Goal: Information Seeking & Learning: Learn about a topic

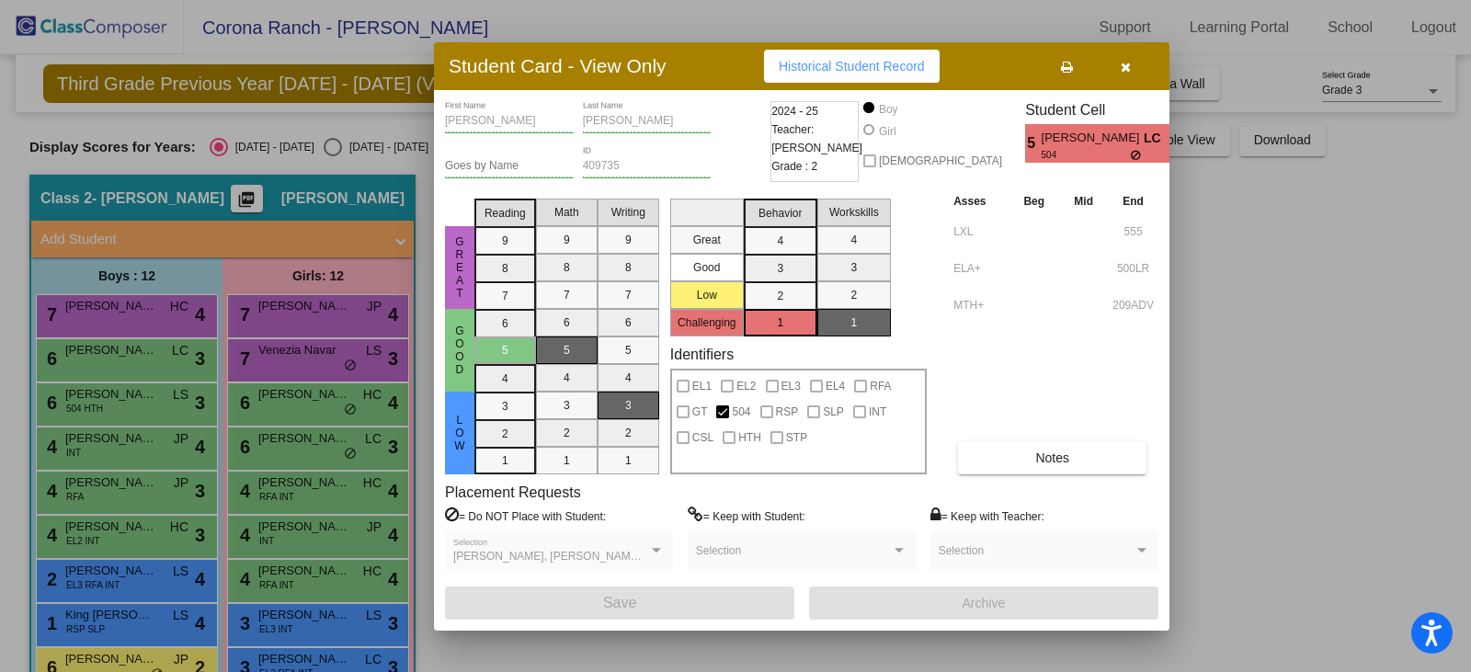
scroll to position [181, 0]
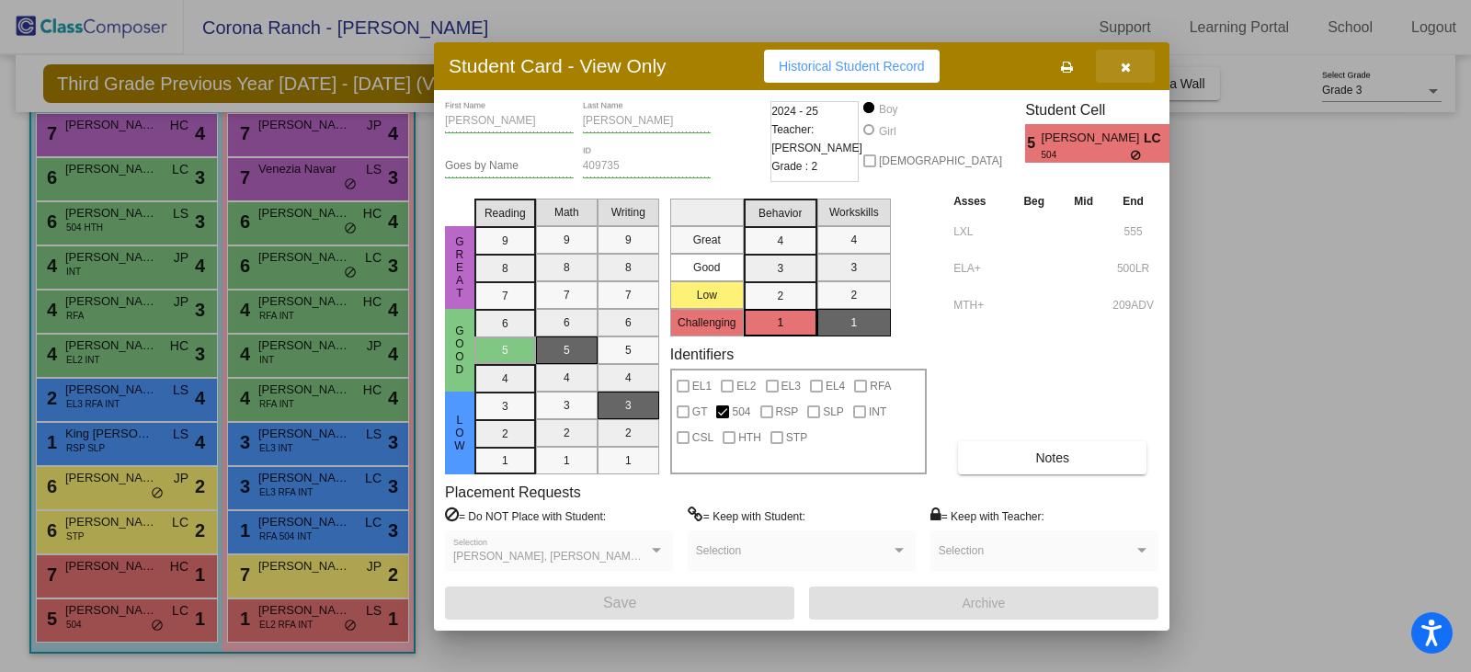
click at [1125, 69] on icon "button" at bounding box center [1126, 67] width 10 height 13
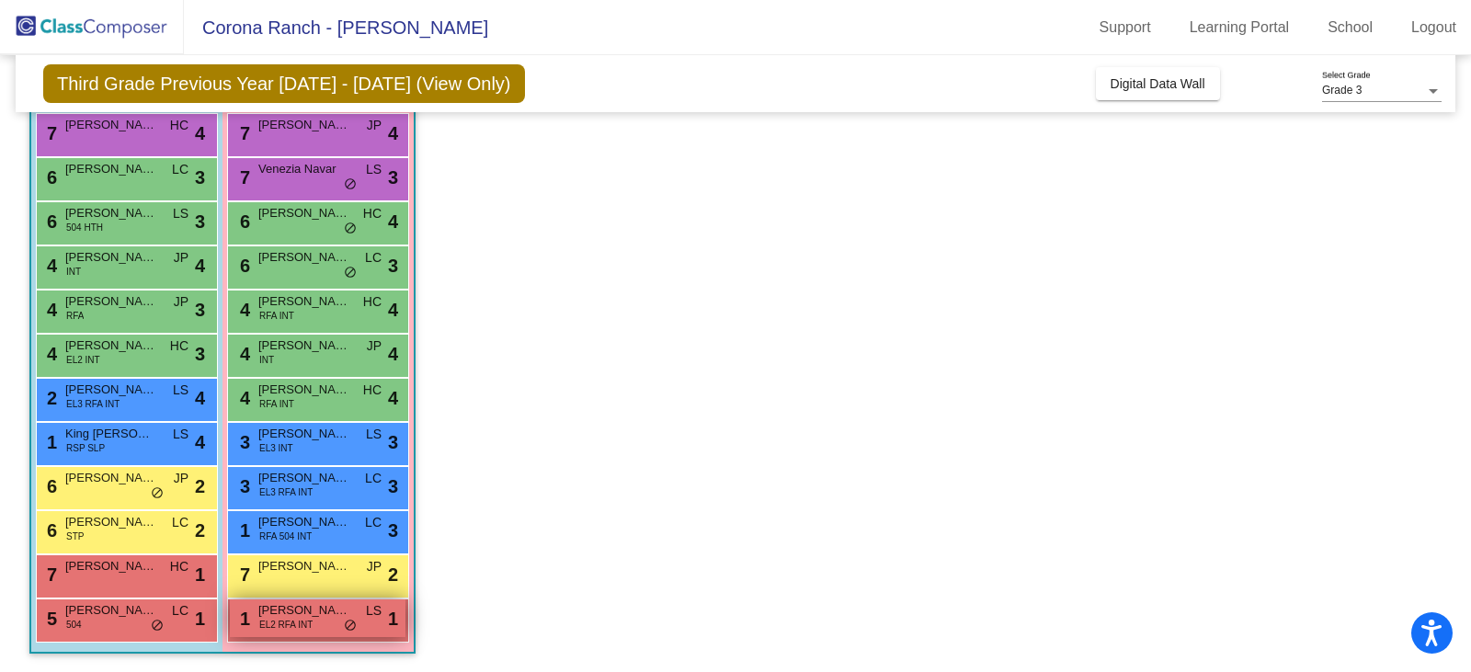
click at [314, 617] on span "Seba Alnsour" at bounding box center [304, 610] width 92 height 18
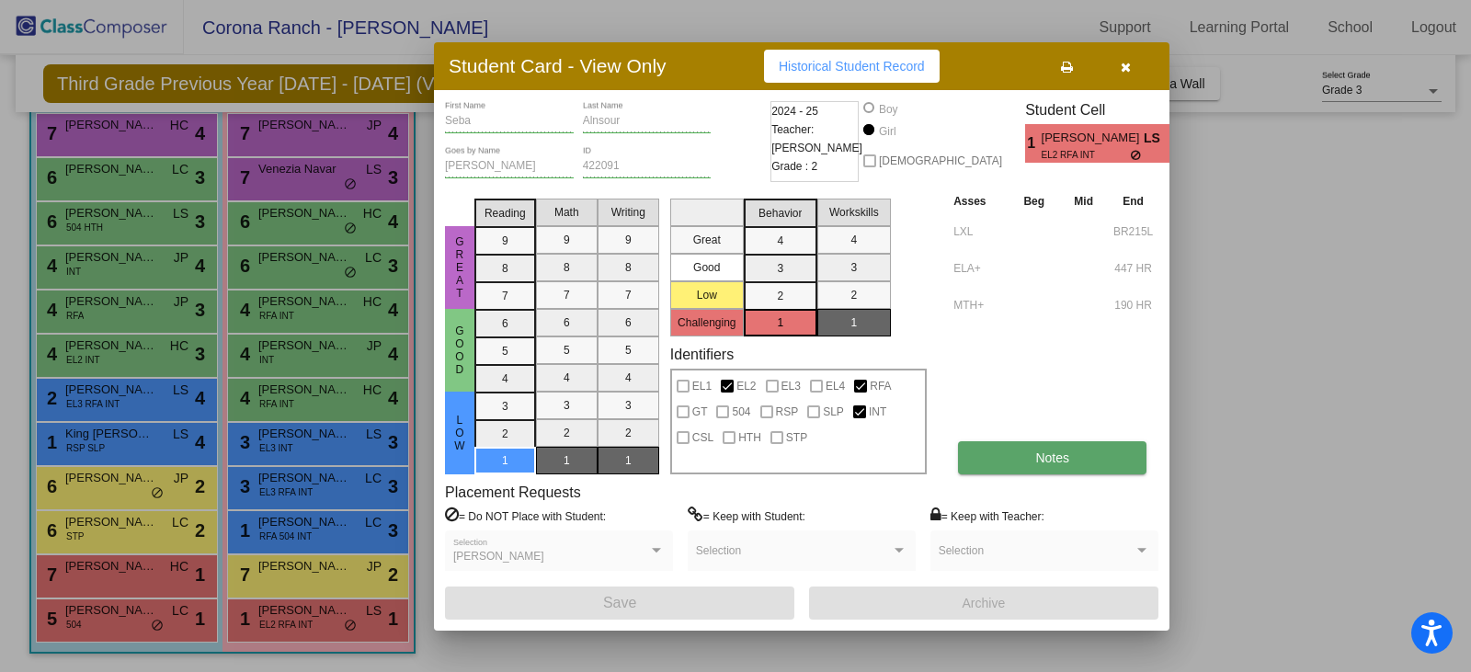
click at [1029, 467] on button "Notes" at bounding box center [1052, 457] width 188 height 33
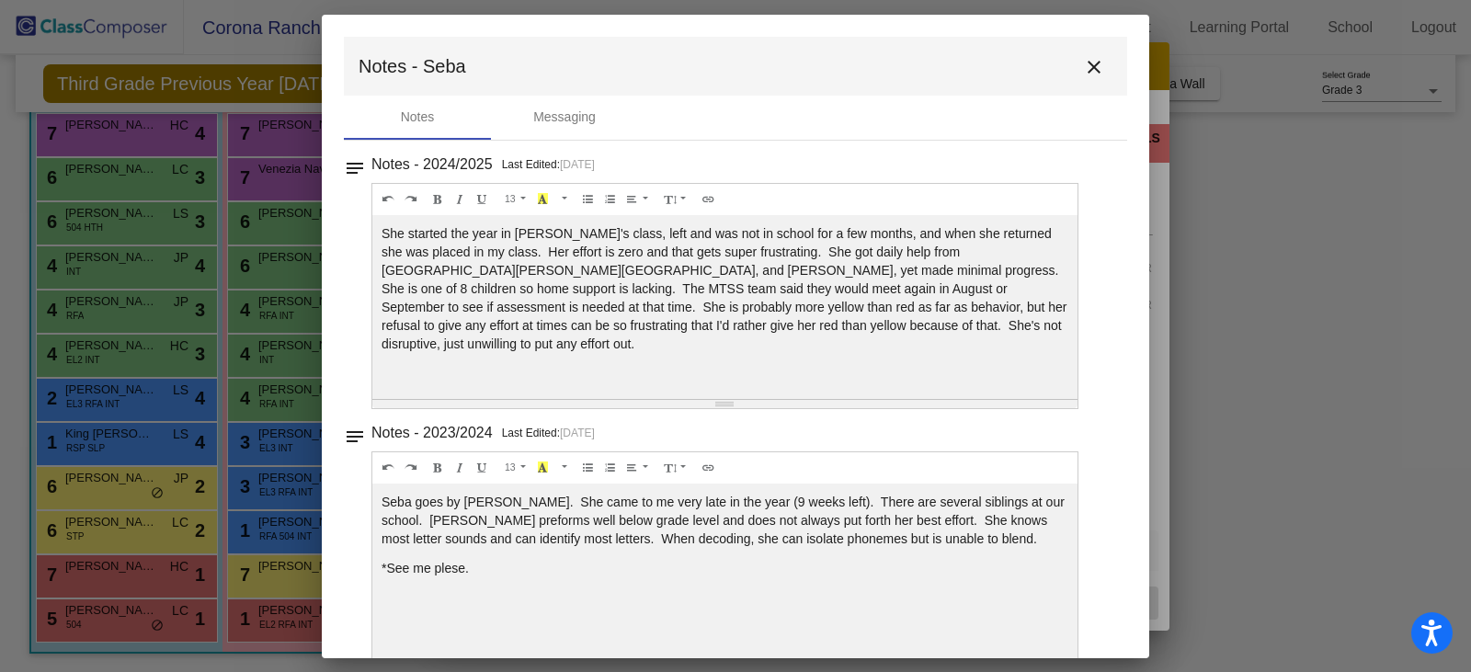
click at [1087, 65] on mat-icon "close" at bounding box center [1094, 67] width 22 height 22
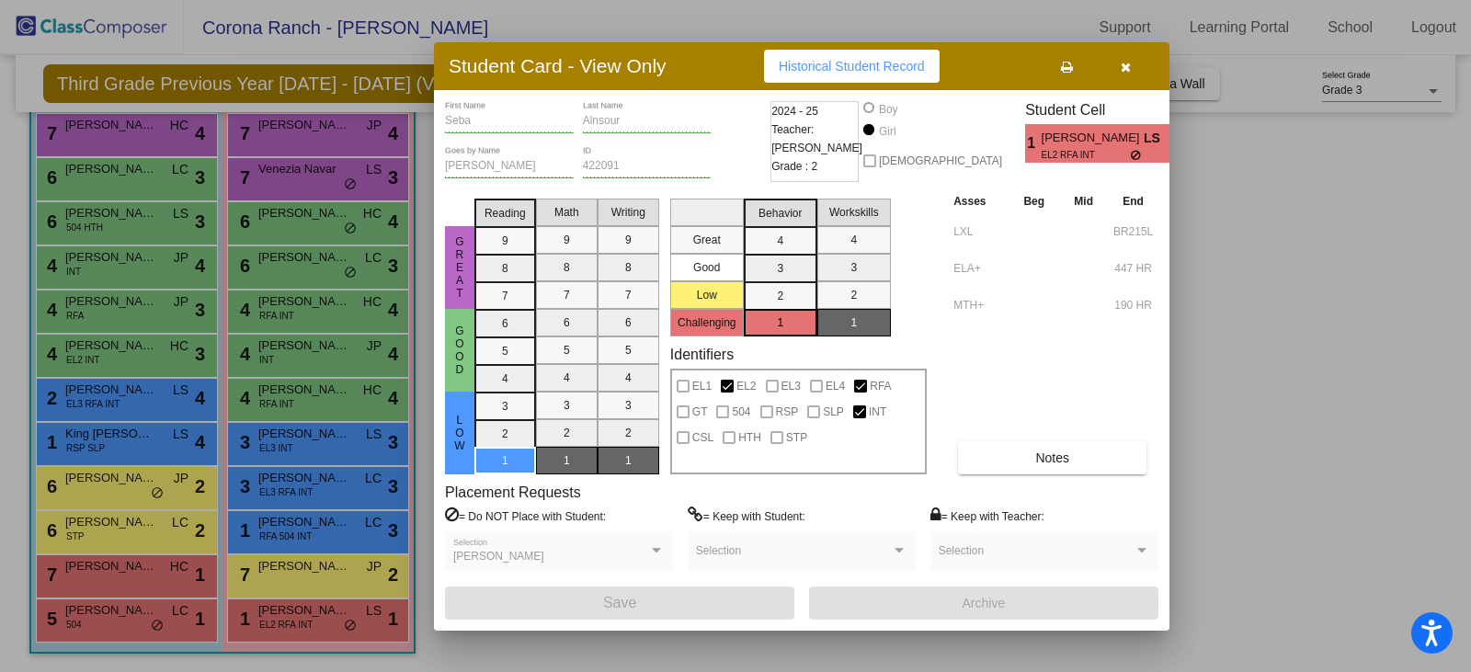
click at [142, 576] on div at bounding box center [735, 336] width 1471 height 672
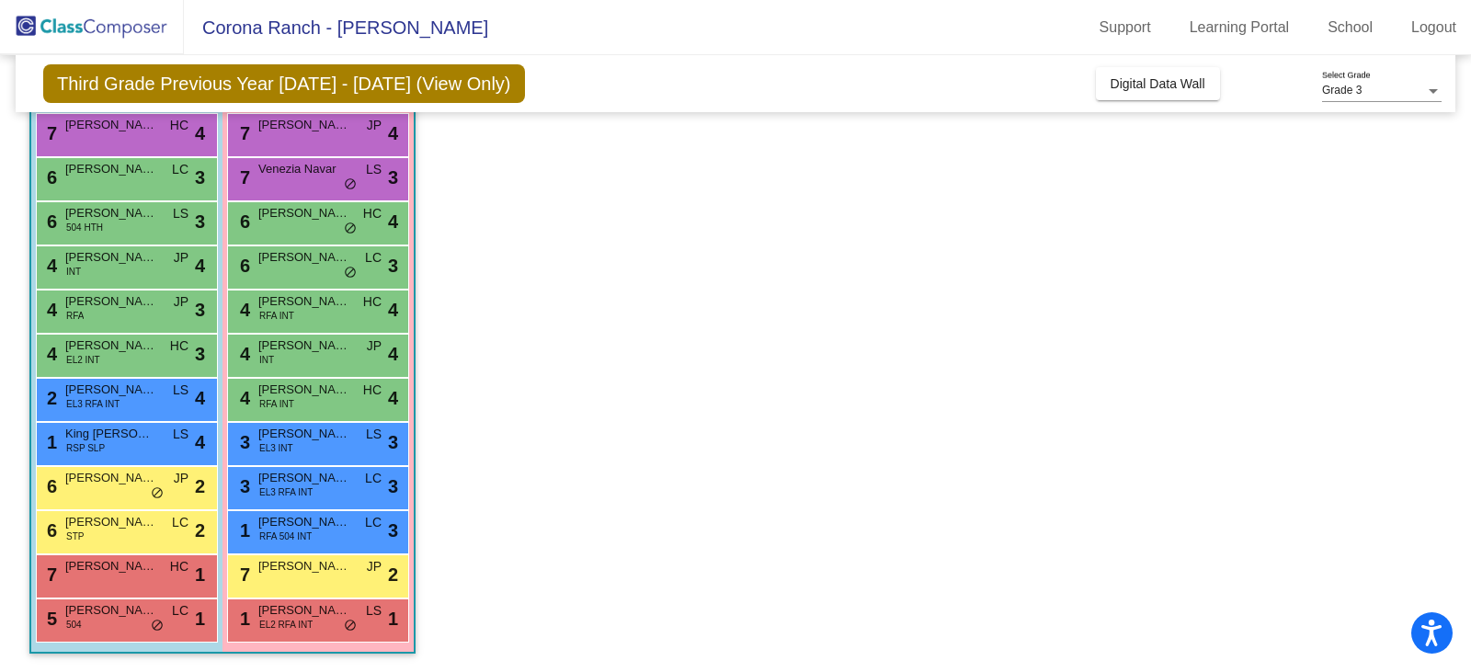
click at [142, 576] on div "7 Gabriel Nease HC lock do_not_disturb_alt 1" at bounding box center [125, 574] width 176 height 38
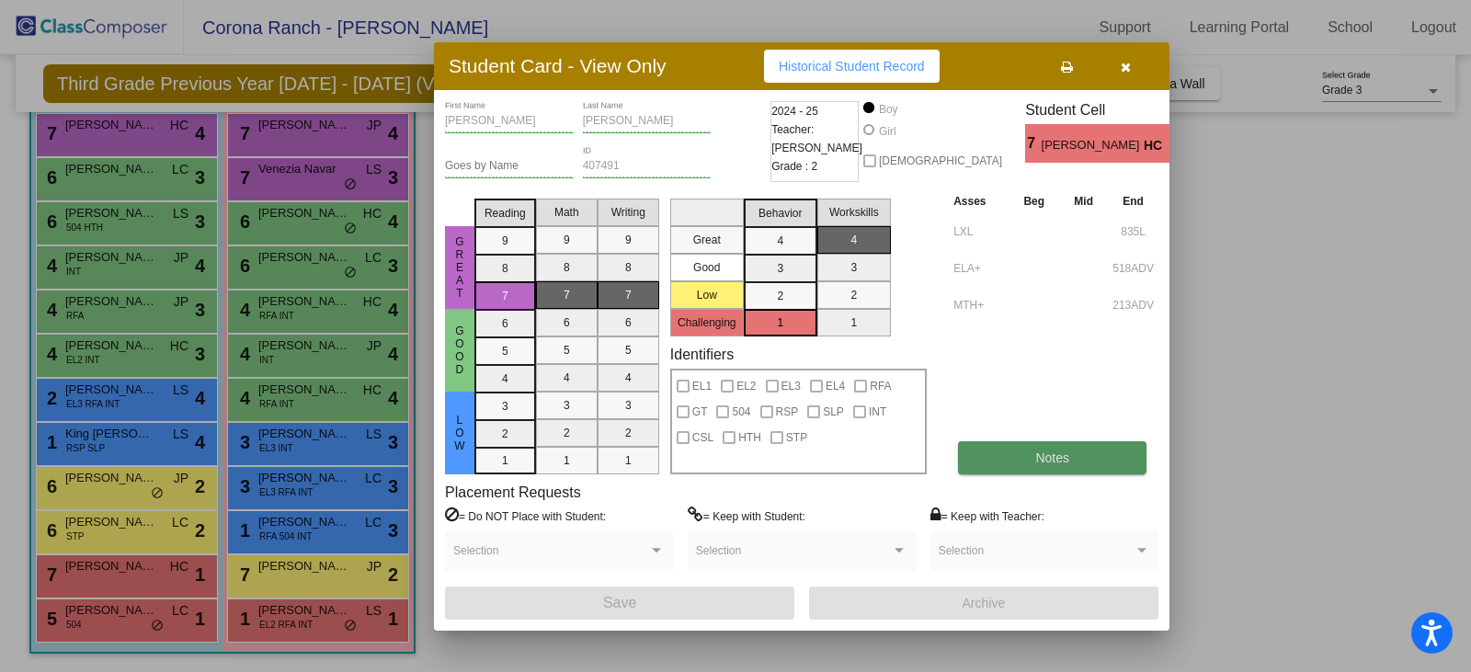
click at [1007, 462] on button "Notes" at bounding box center [1052, 457] width 188 height 33
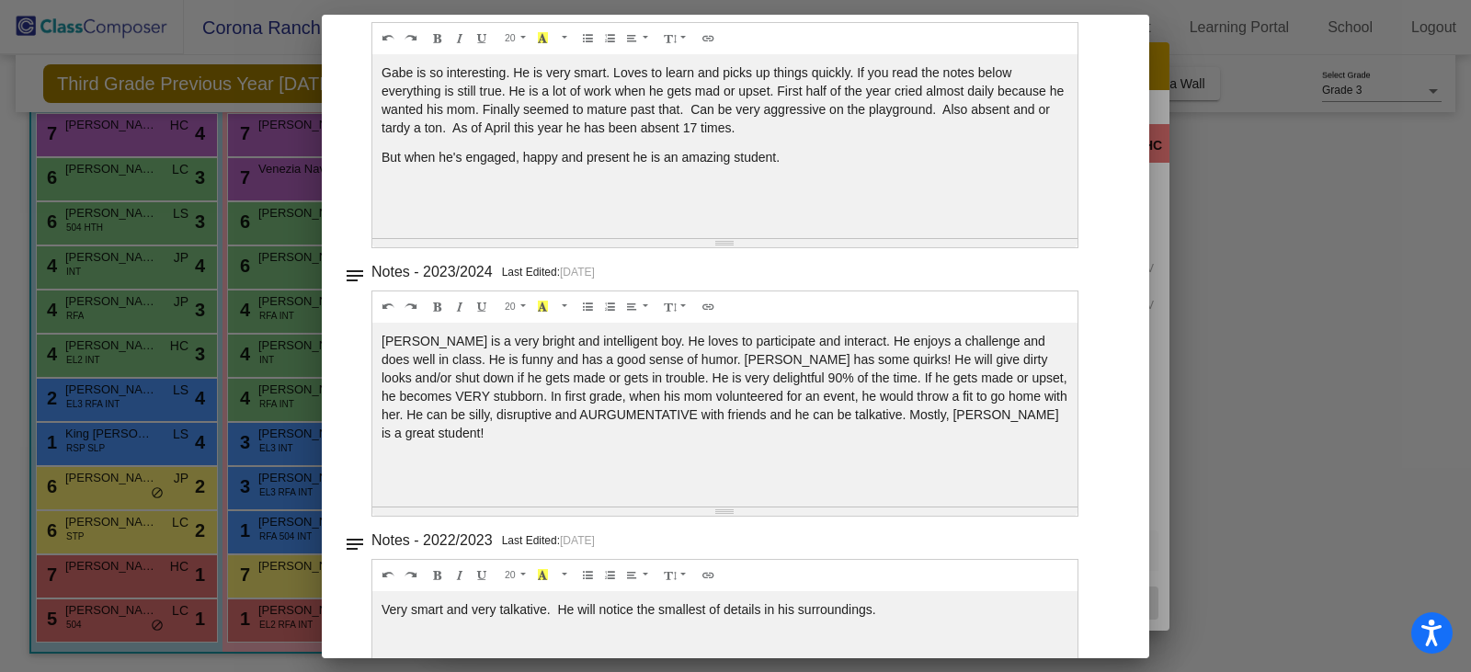
scroll to position [0, 0]
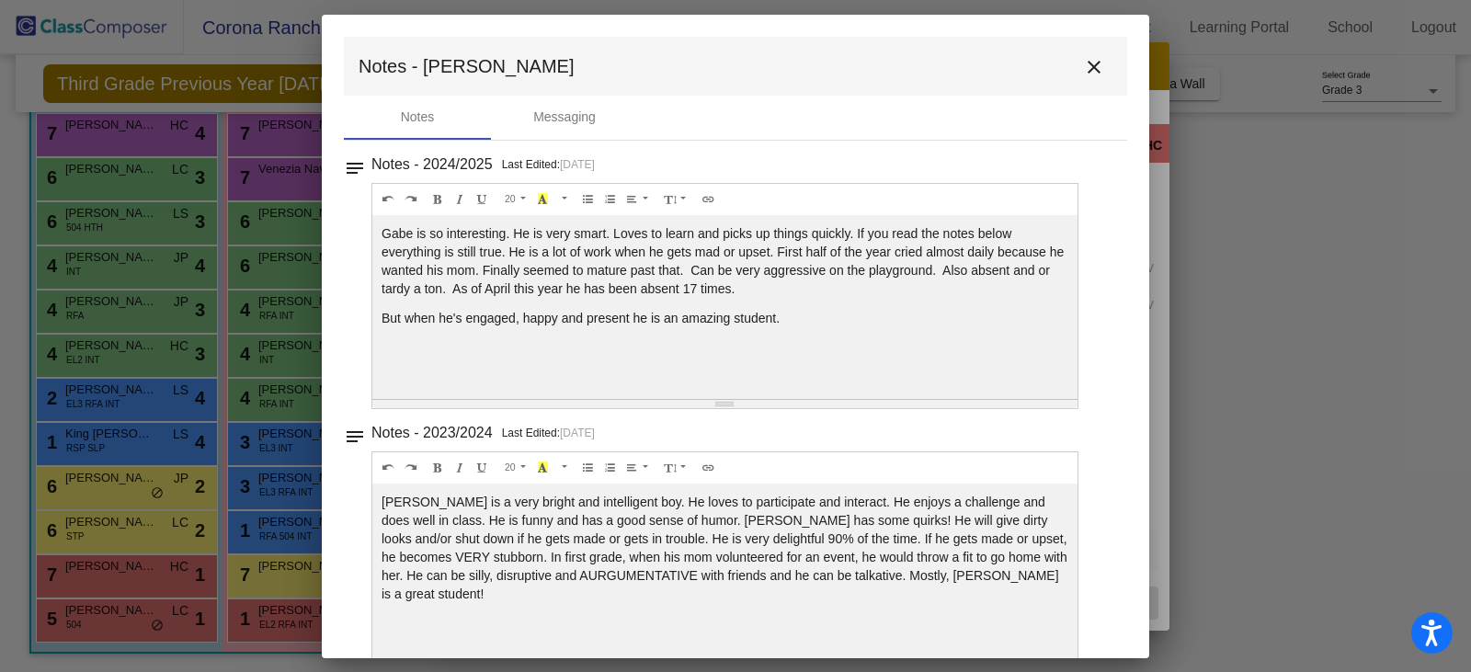
click at [1084, 67] on mat-icon "close" at bounding box center [1094, 67] width 22 height 22
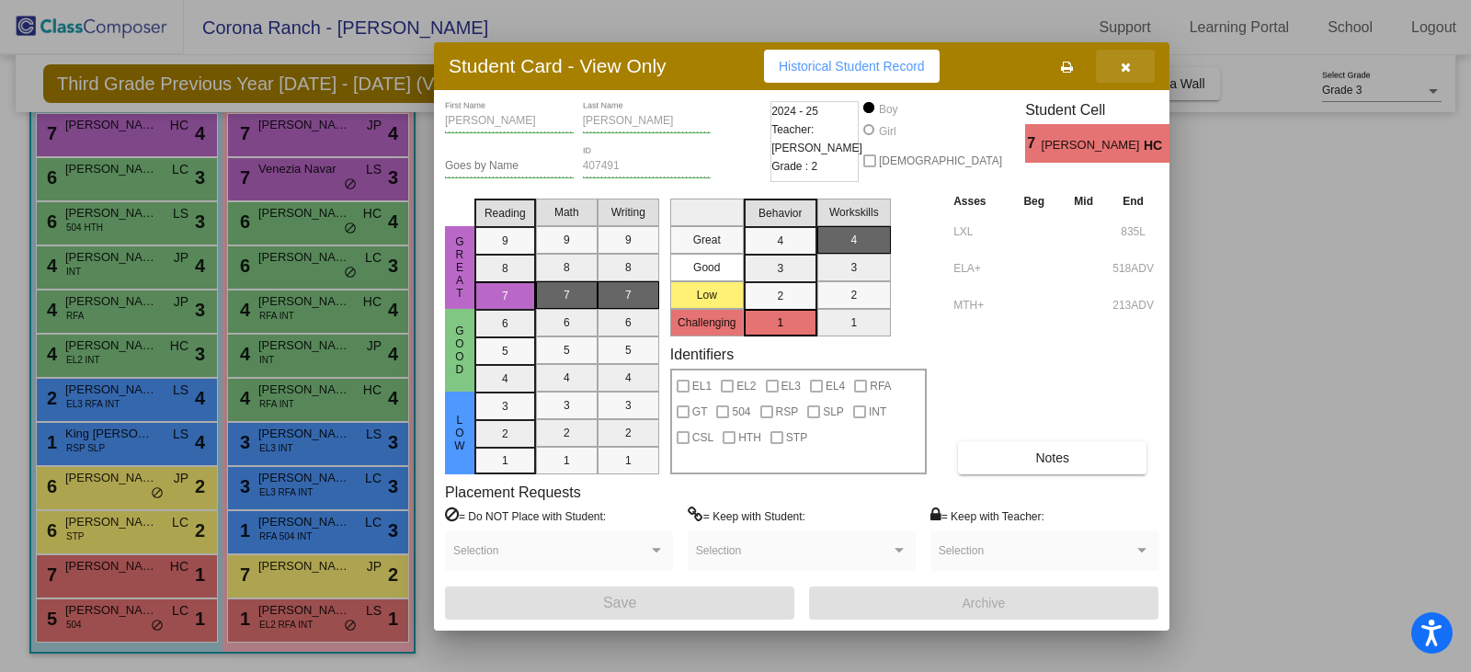
click at [1124, 63] on icon "button" at bounding box center [1126, 67] width 10 height 13
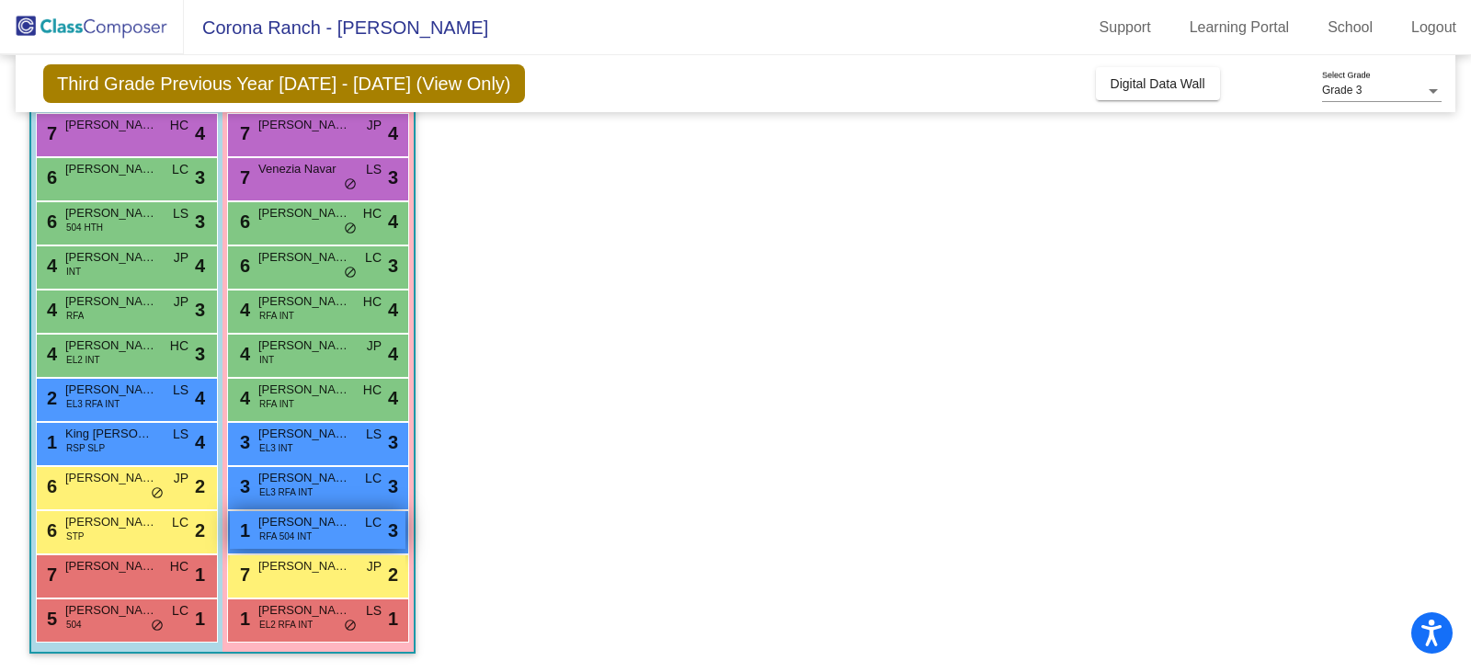
click at [313, 535] on div "1 Leah Taylor RFA 504 INT LC lock do_not_disturb_alt 3" at bounding box center [318, 530] width 176 height 38
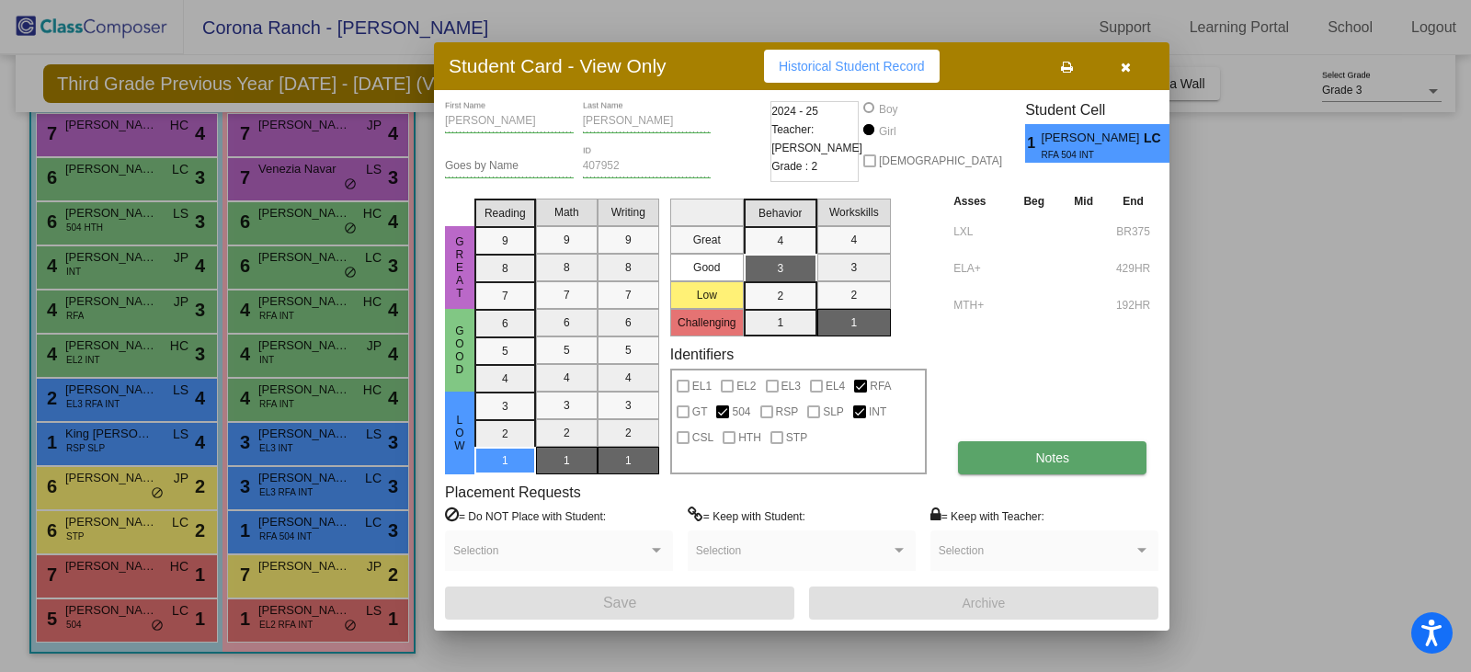
click at [1059, 465] on button "Notes" at bounding box center [1052, 457] width 188 height 33
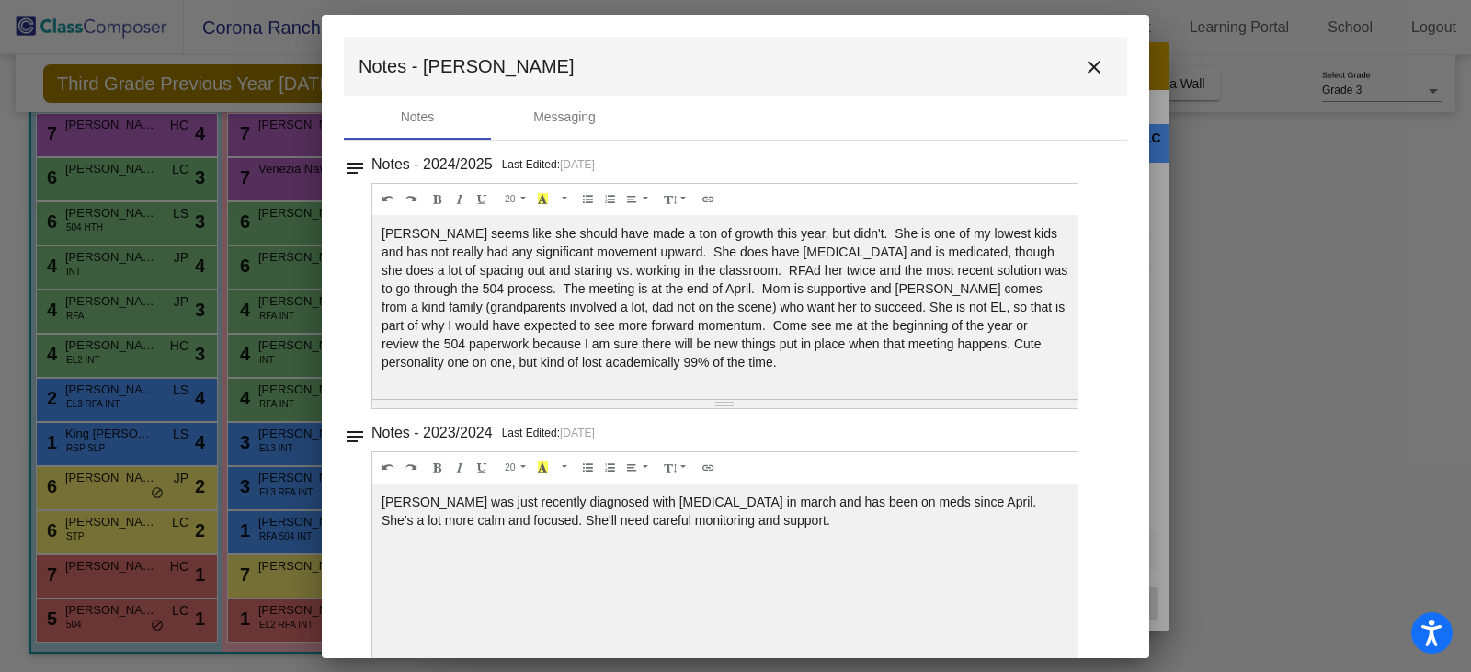
click at [1083, 70] on mat-icon "close" at bounding box center [1094, 67] width 22 height 22
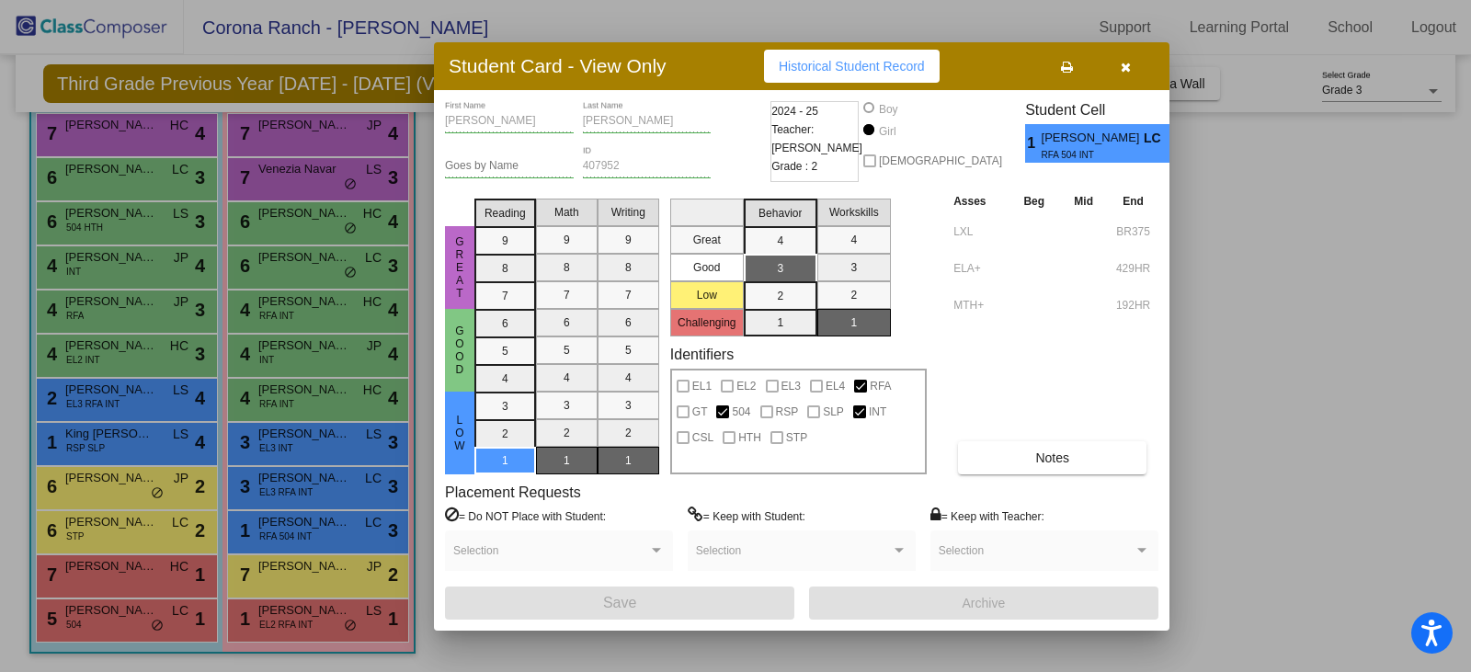
click at [1129, 68] on icon "button" at bounding box center [1126, 67] width 10 height 13
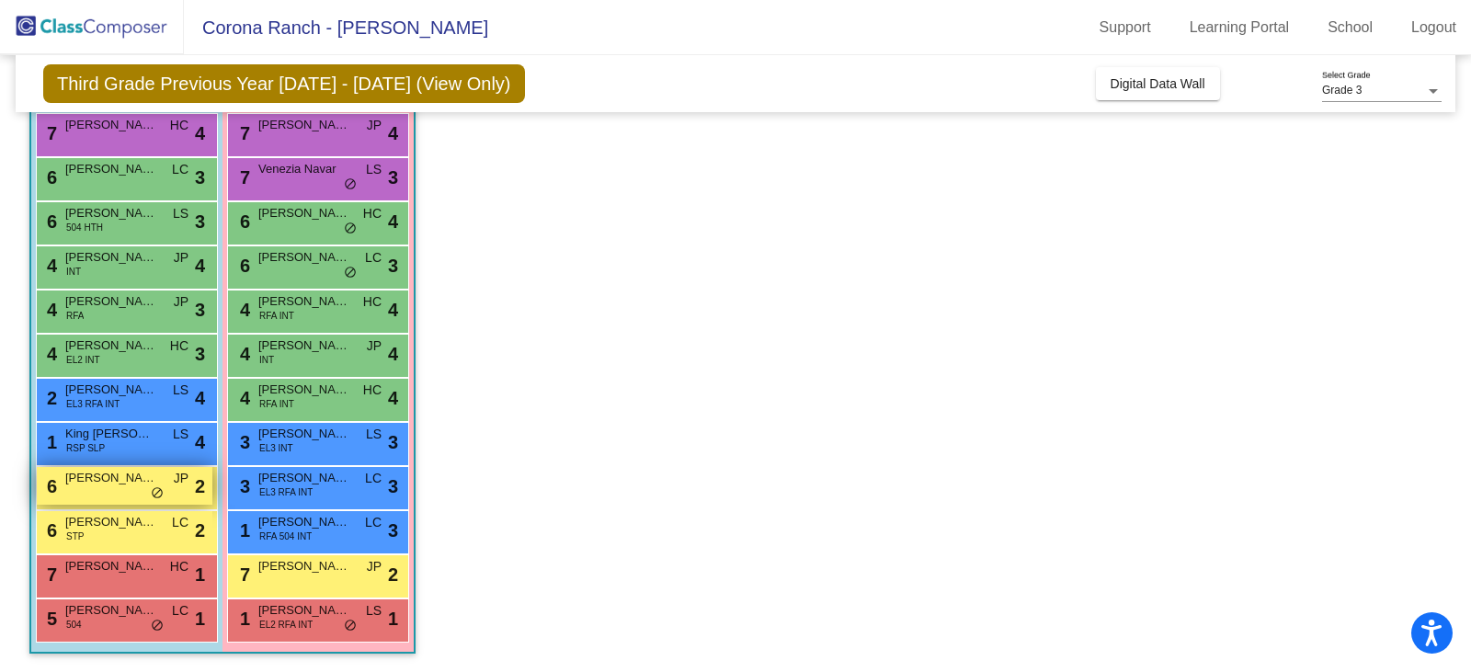
click at [108, 482] on span "Michael Henriquez" at bounding box center [111, 478] width 92 height 18
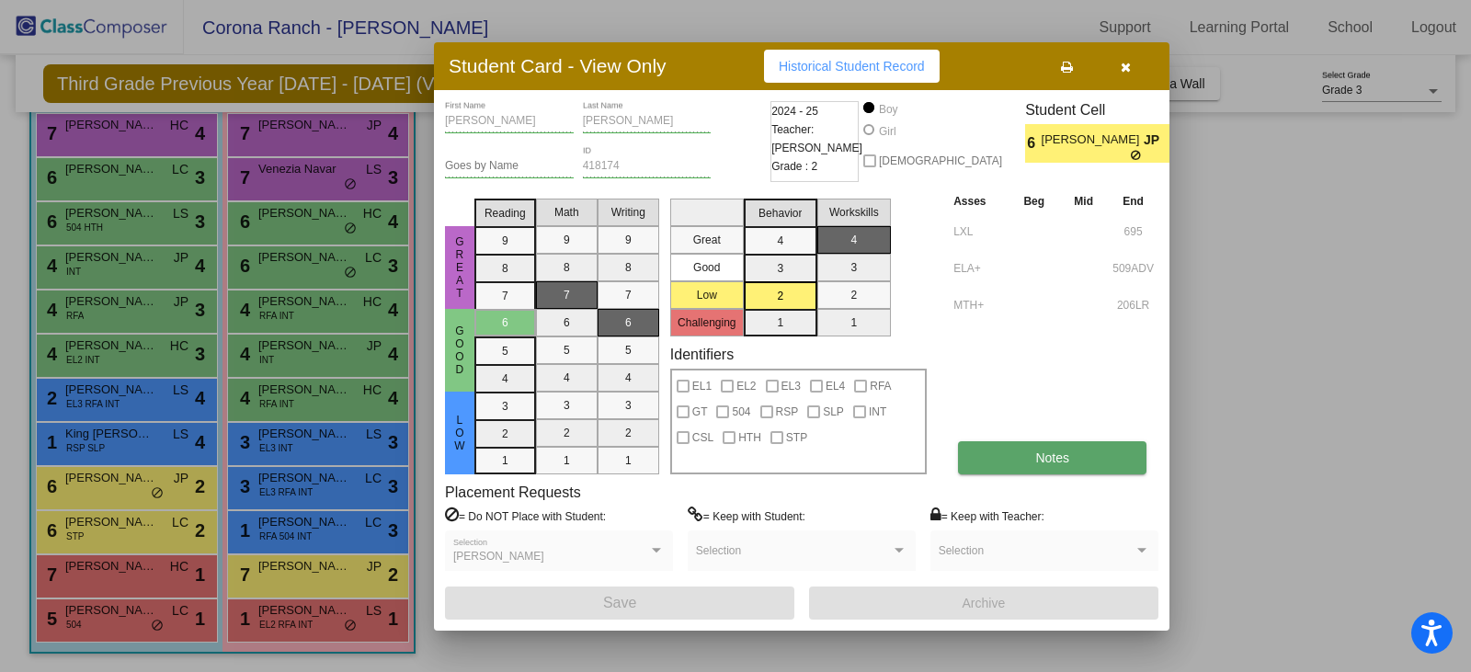
click at [992, 469] on button "Notes" at bounding box center [1052, 457] width 188 height 33
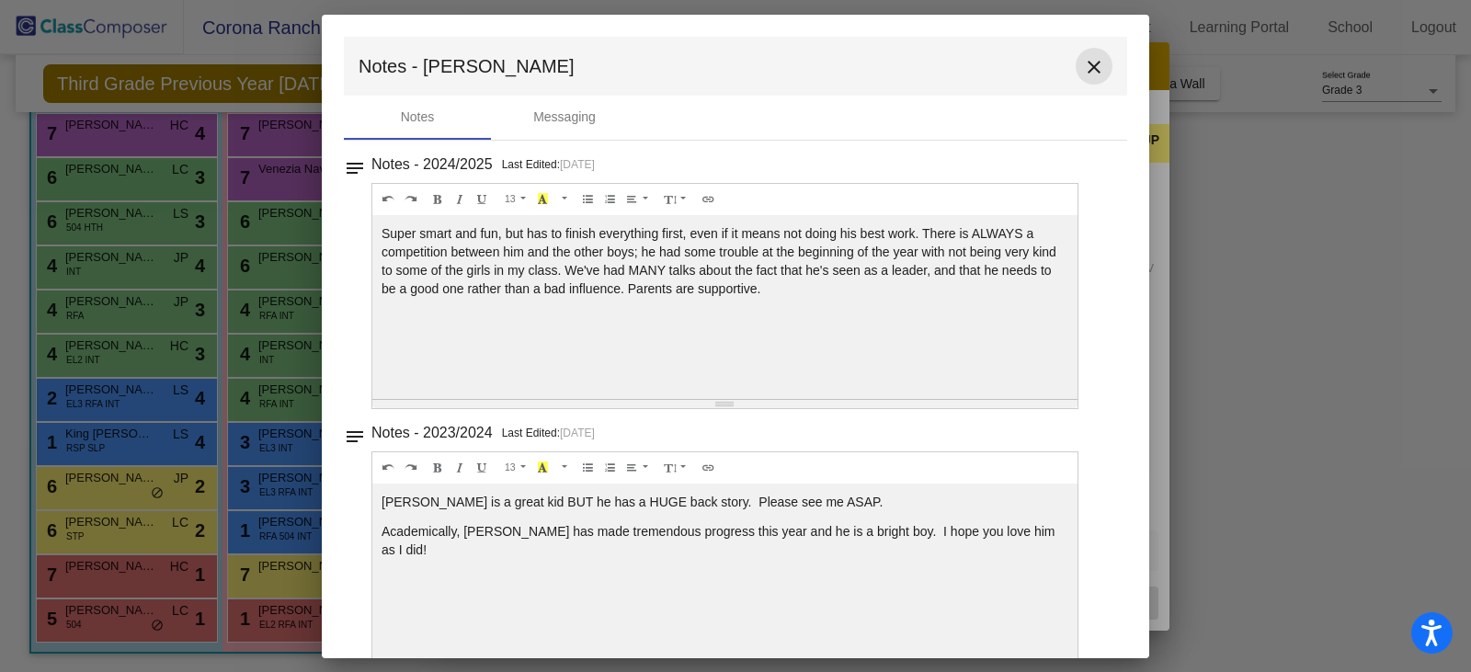
click at [1083, 72] on mat-icon "close" at bounding box center [1094, 67] width 22 height 22
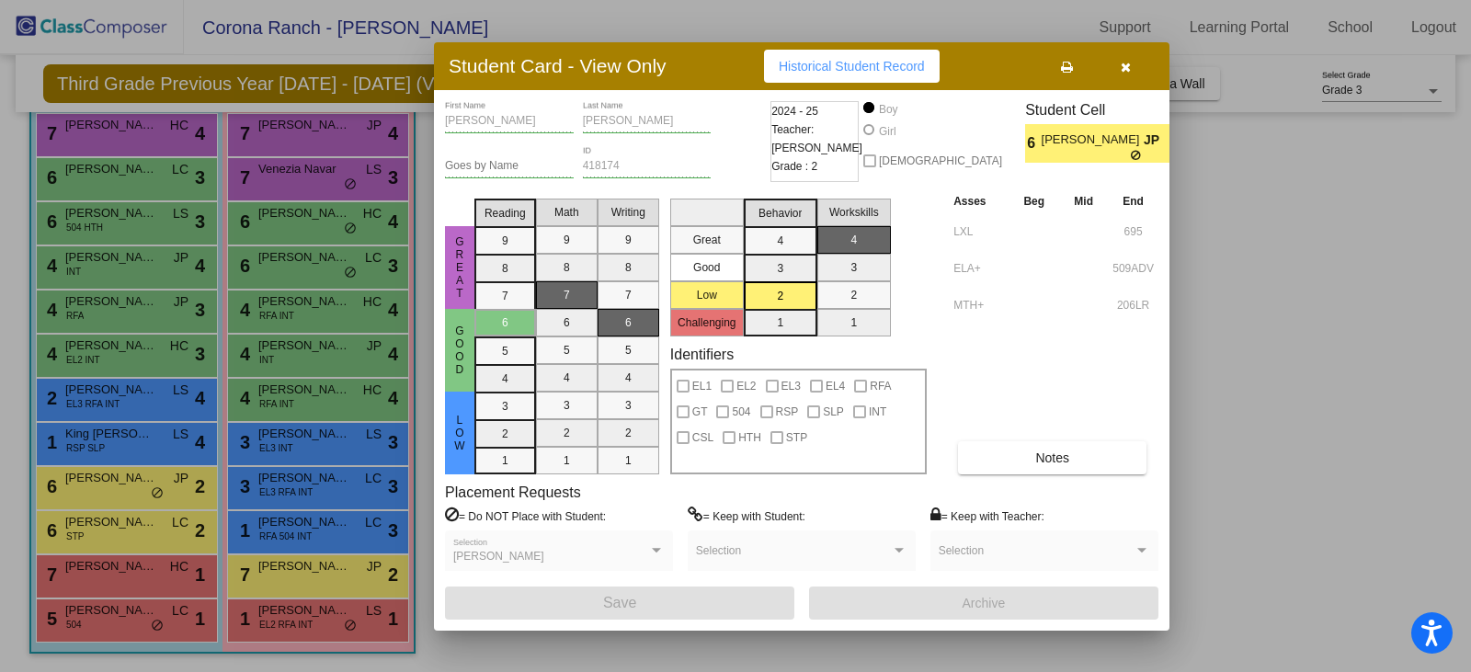
click at [1126, 57] on button "button" at bounding box center [1125, 66] width 59 height 33
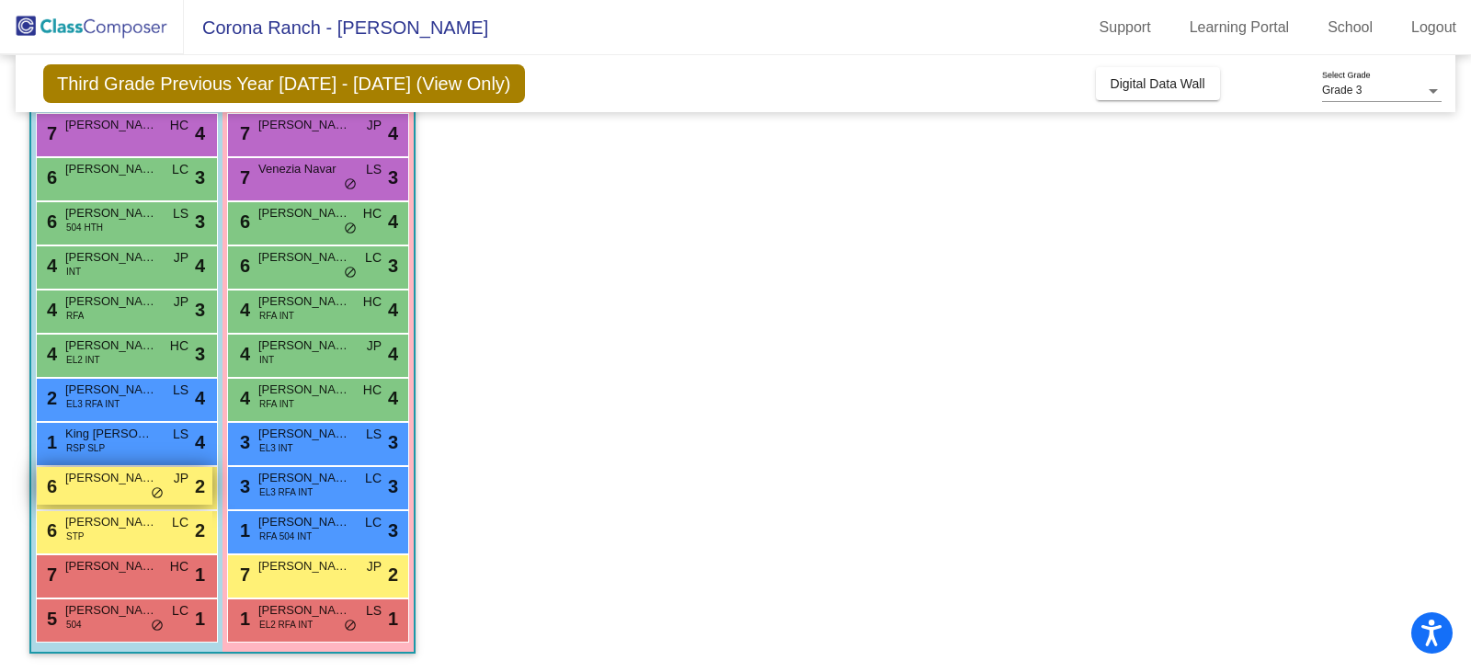
click at [107, 481] on span "Michael Henriquez" at bounding box center [111, 478] width 92 height 18
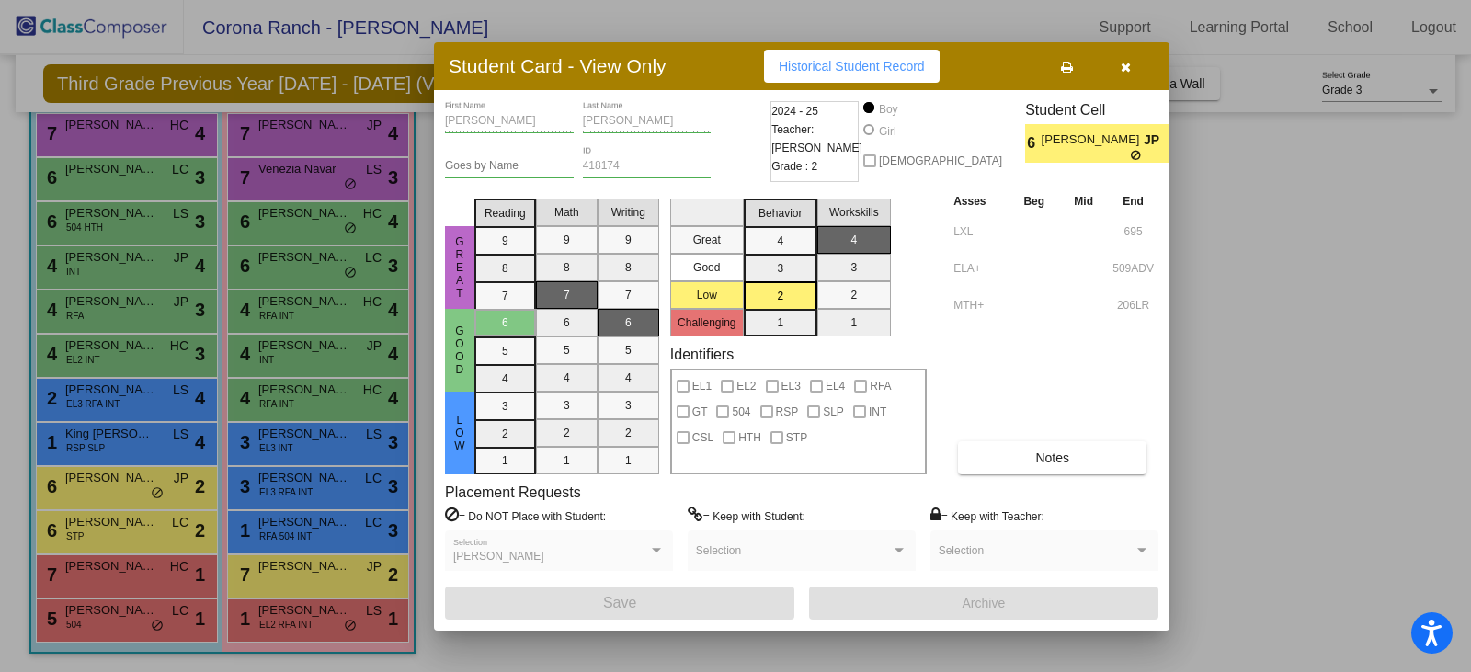
click at [1121, 61] on icon "button" at bounding box center [1126, 67] width 10 height 13
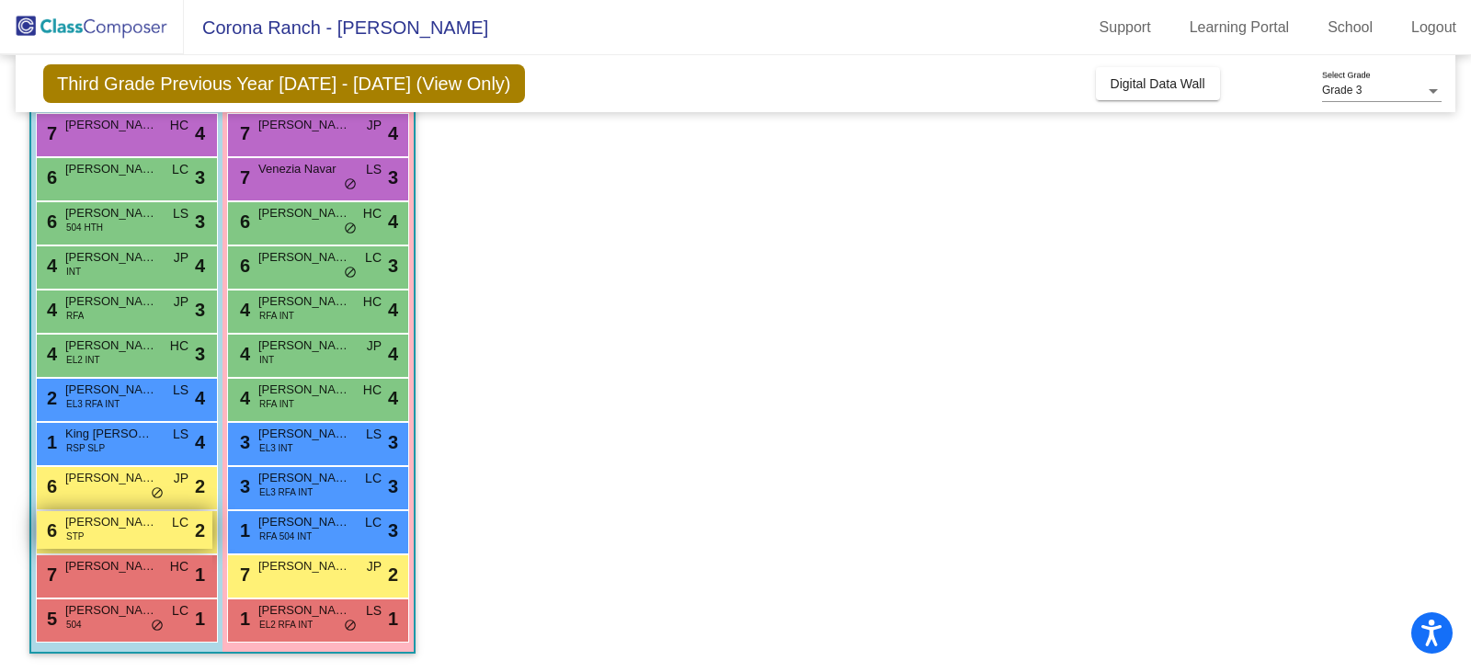
click at [136, 528] on span "Paxton Cordero" at bounding box center [111, 522] width 92 height 18
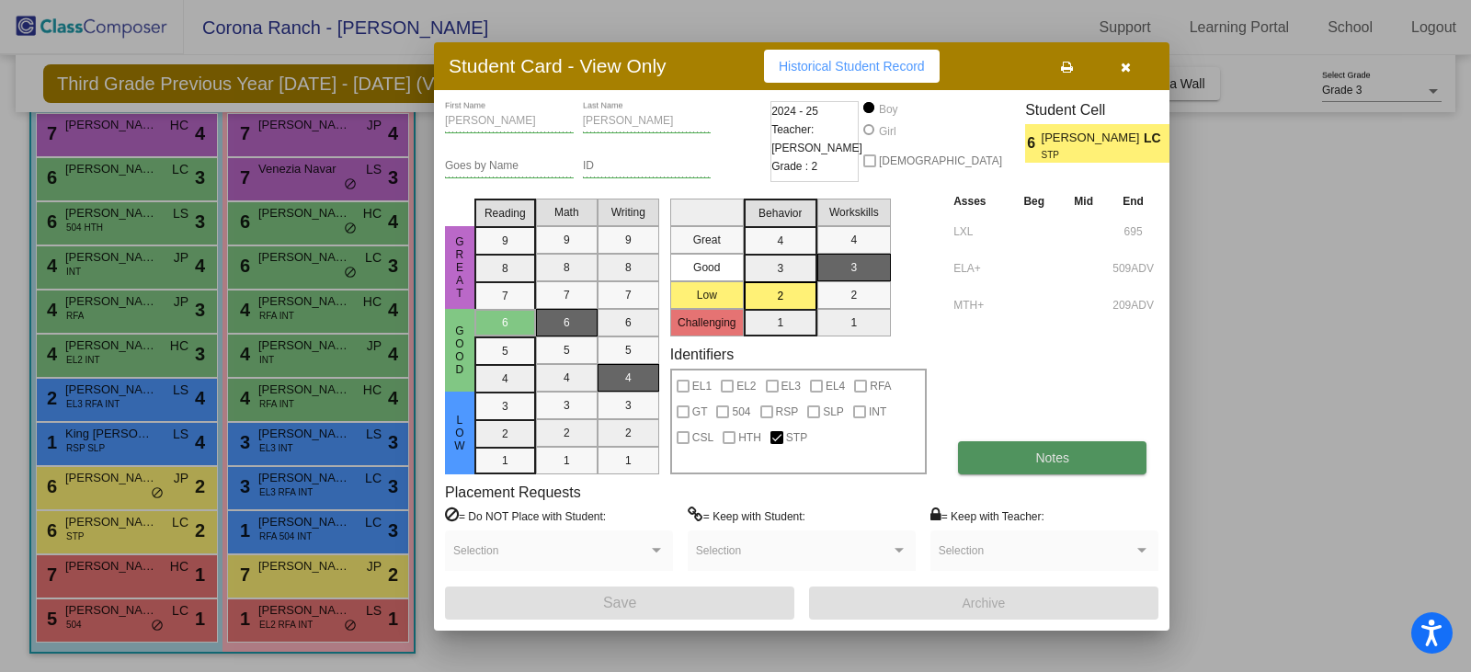
click at [1069, 454] on button "Notes" at bounding box center [1052, 457] width 188 height 33
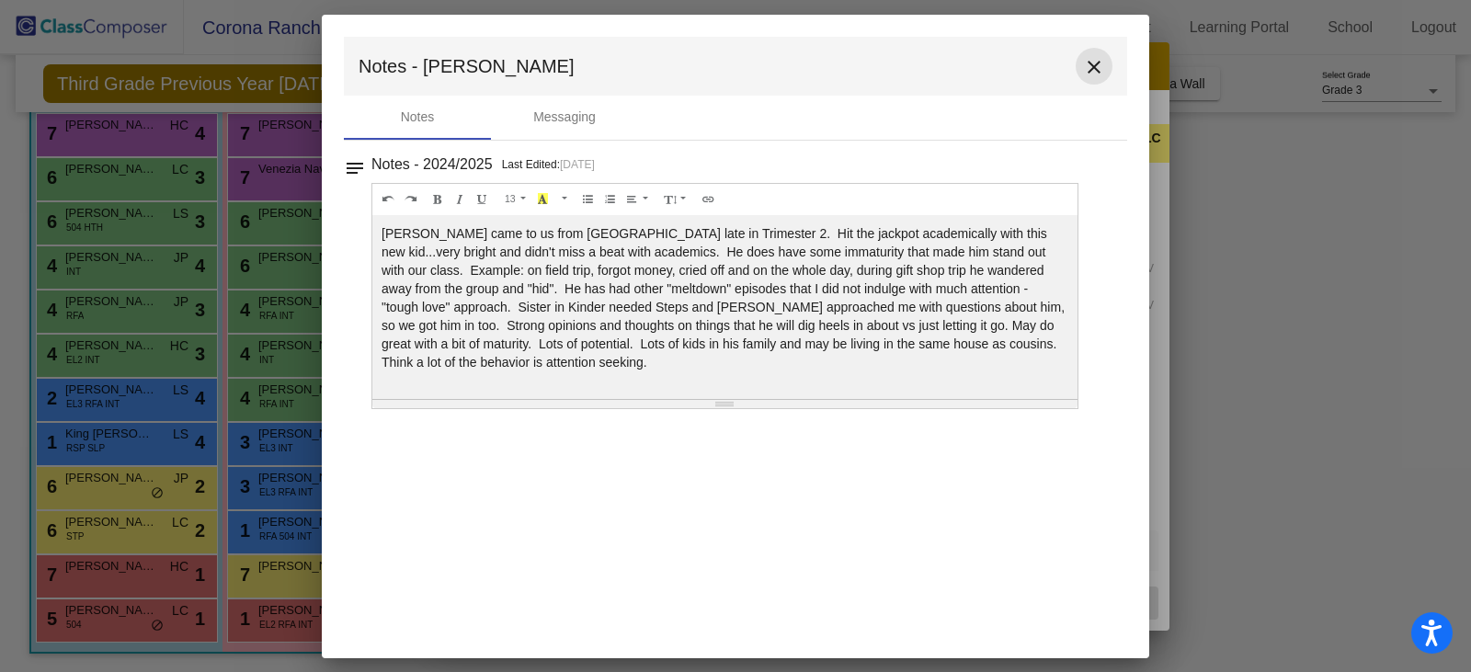
click at [1094, 69] on mat-icon "close" at bounding box center [1094, 67] width 22 height 22
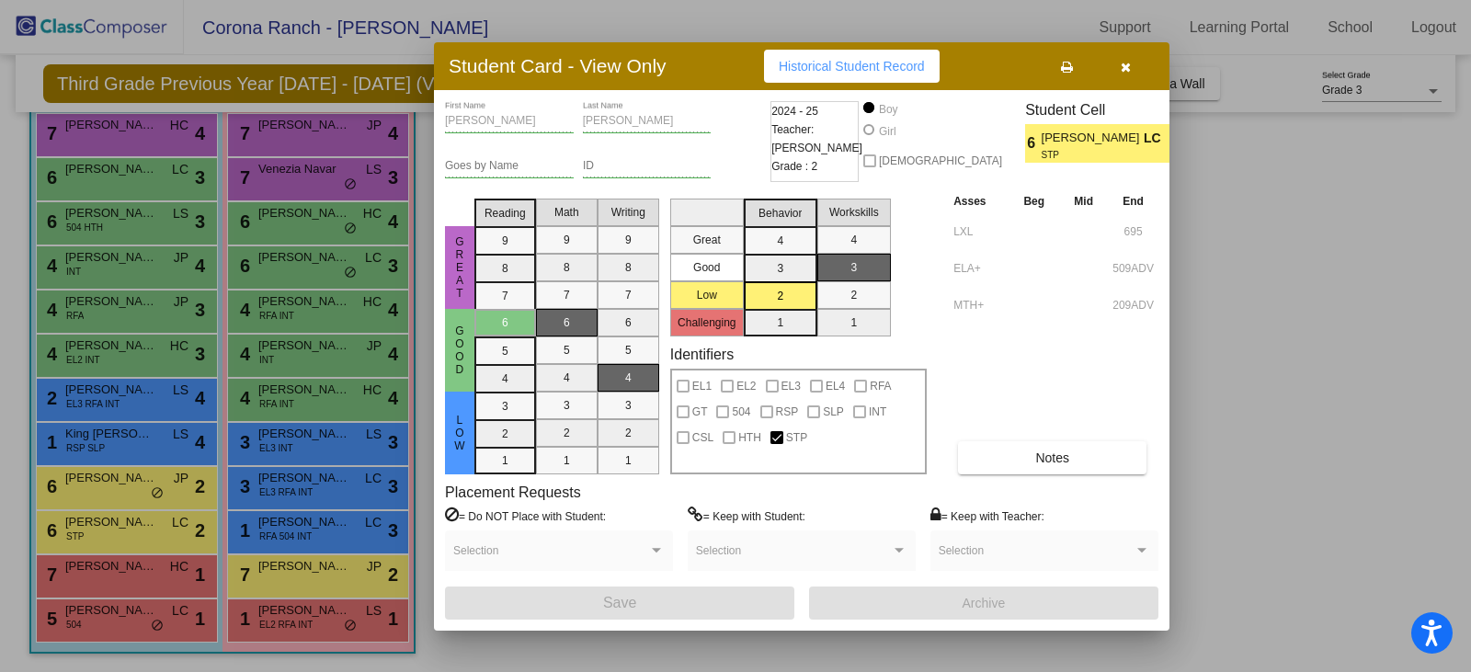
click at [133, 450] on div at bounding box center [735, 336] width 1471 height 672
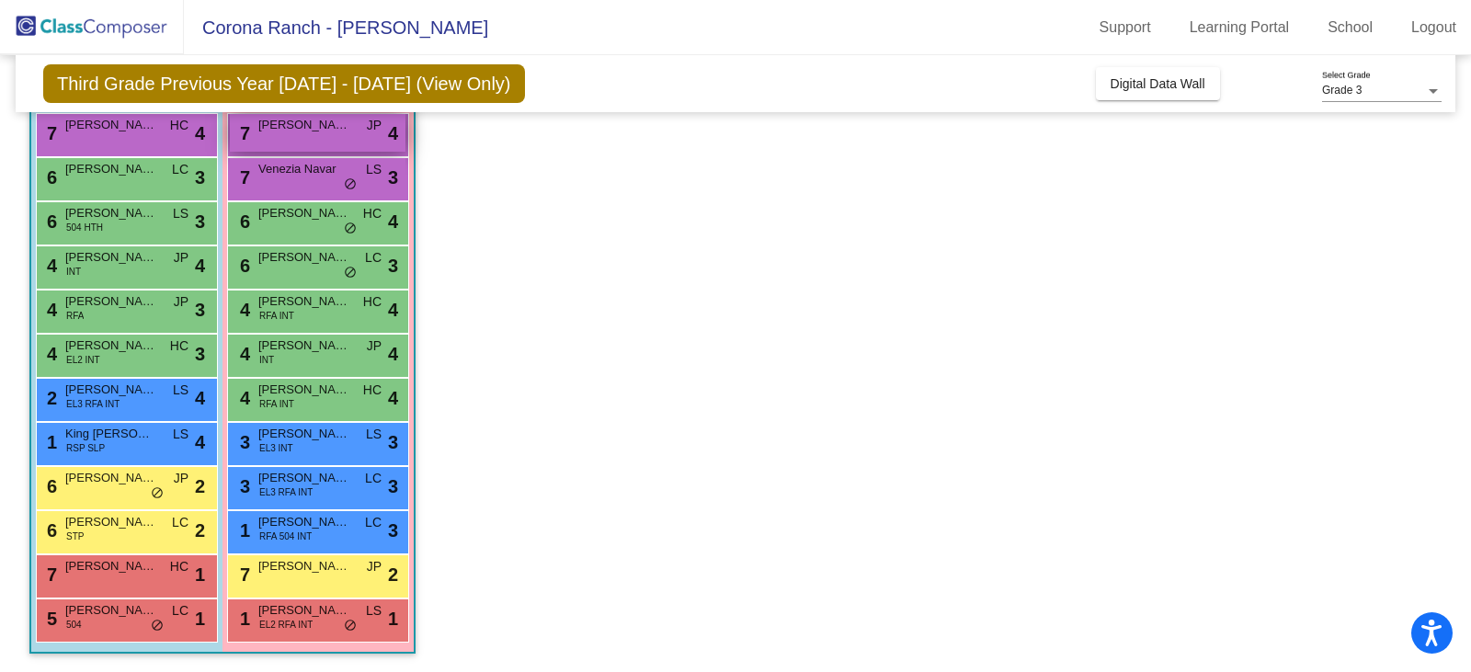
click at [299, 127] on span "Emma Ramirez" at bounding box center [304, 125] width 92 height 18
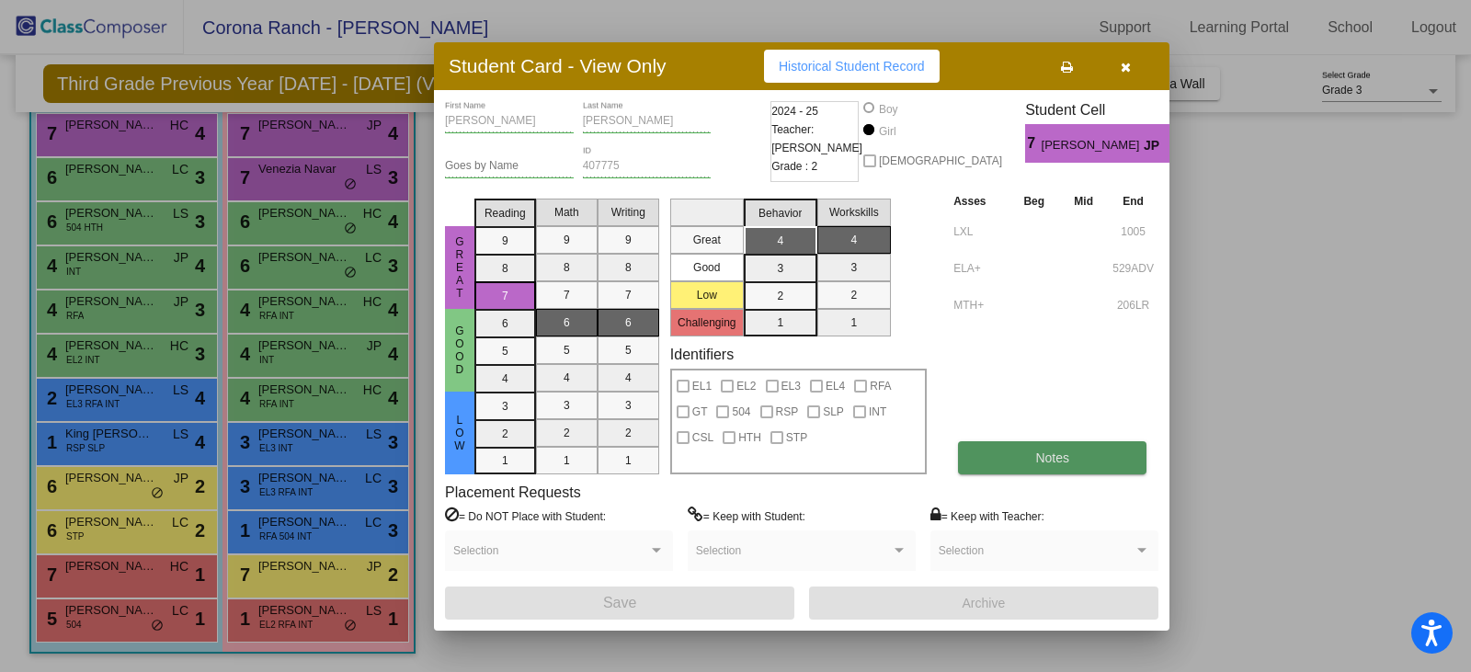
click at [1064, 461] on span "Notes" at bounding box center [1052, 457] width 34 height 15
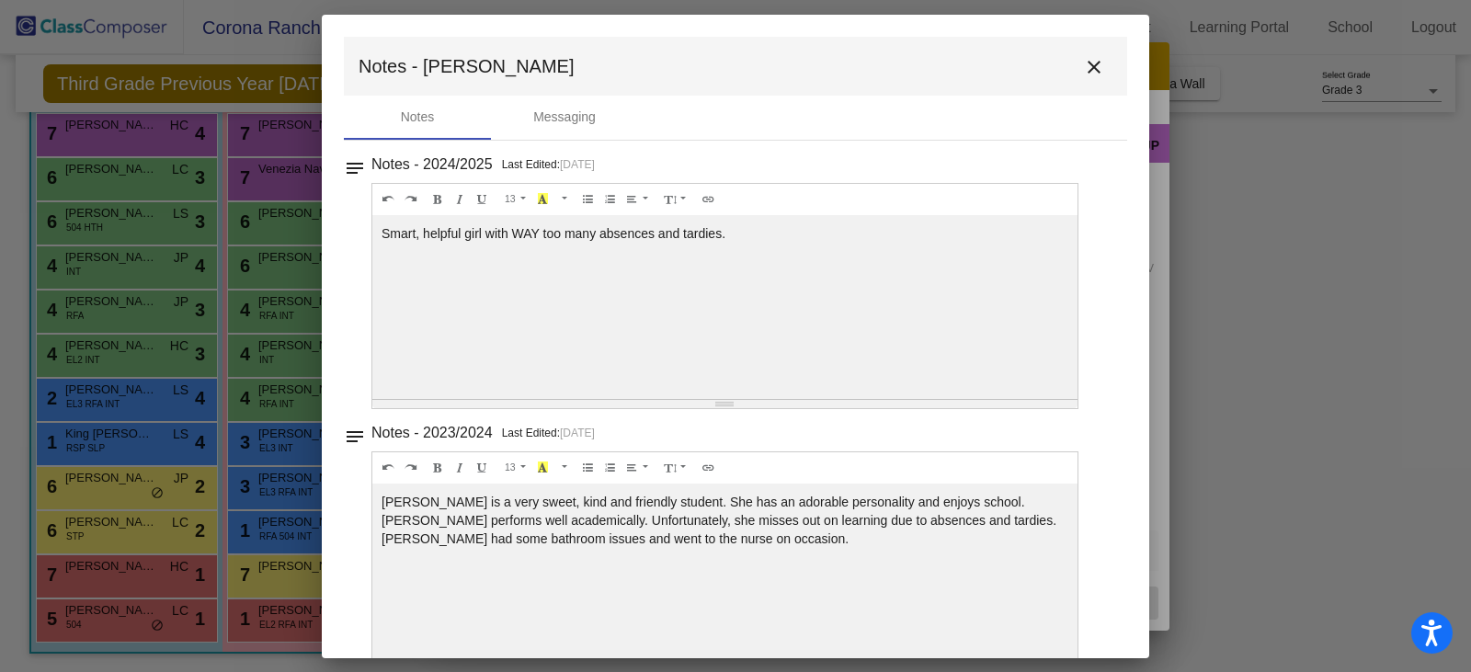
click at [1086, 64] on mat-icon "close" at bounding box center [1094, 67] width 22 height 22
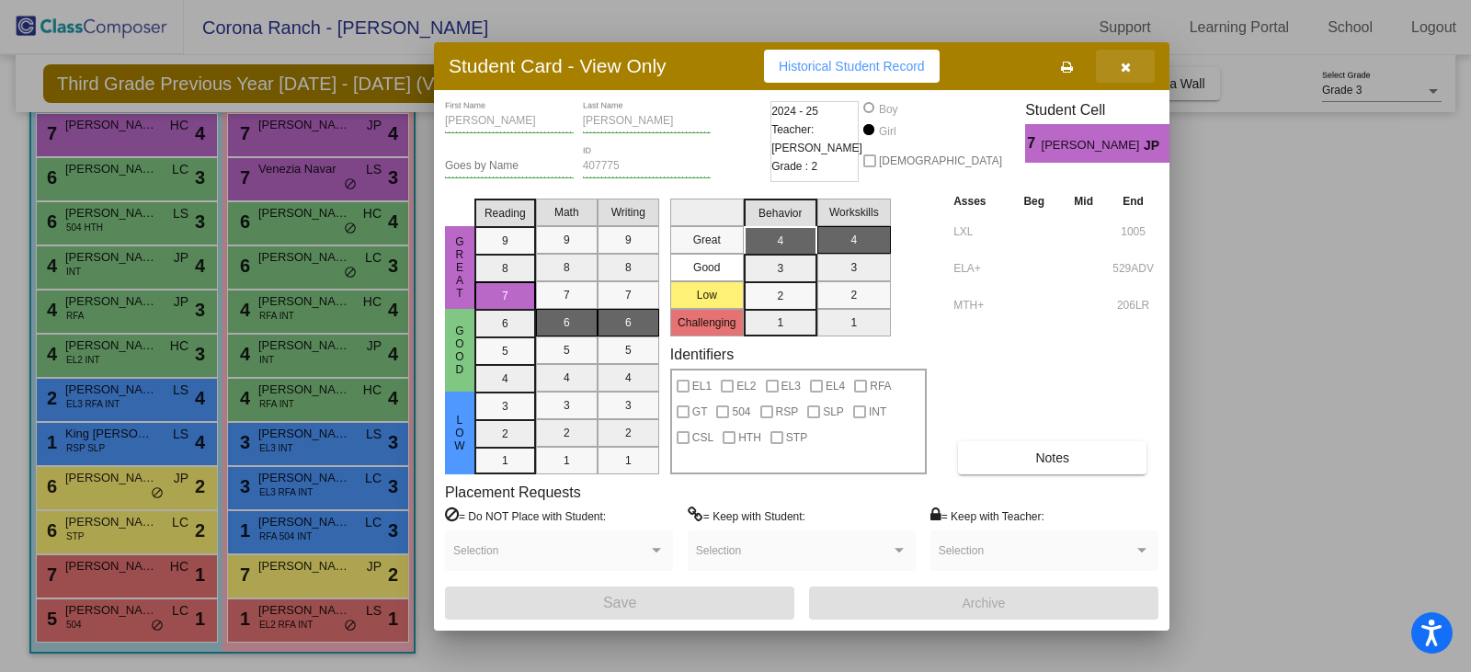
click at [1134, 53] on button "button" at bounding box center [1125, 66] width 59 height 33
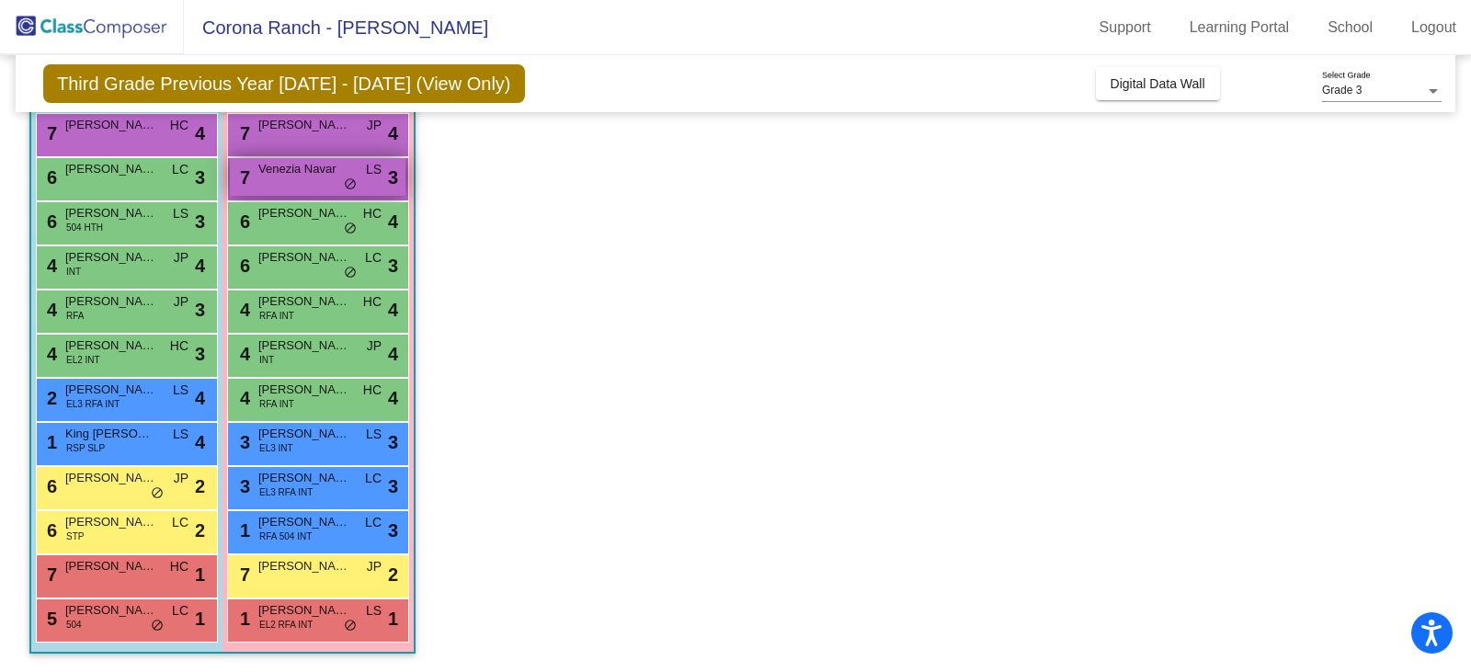
click at [330, 181] on div "7 Venezia Navar LS lock do_not_disturb_alt 3" at bounding box center [318, 177] width 176 height 38
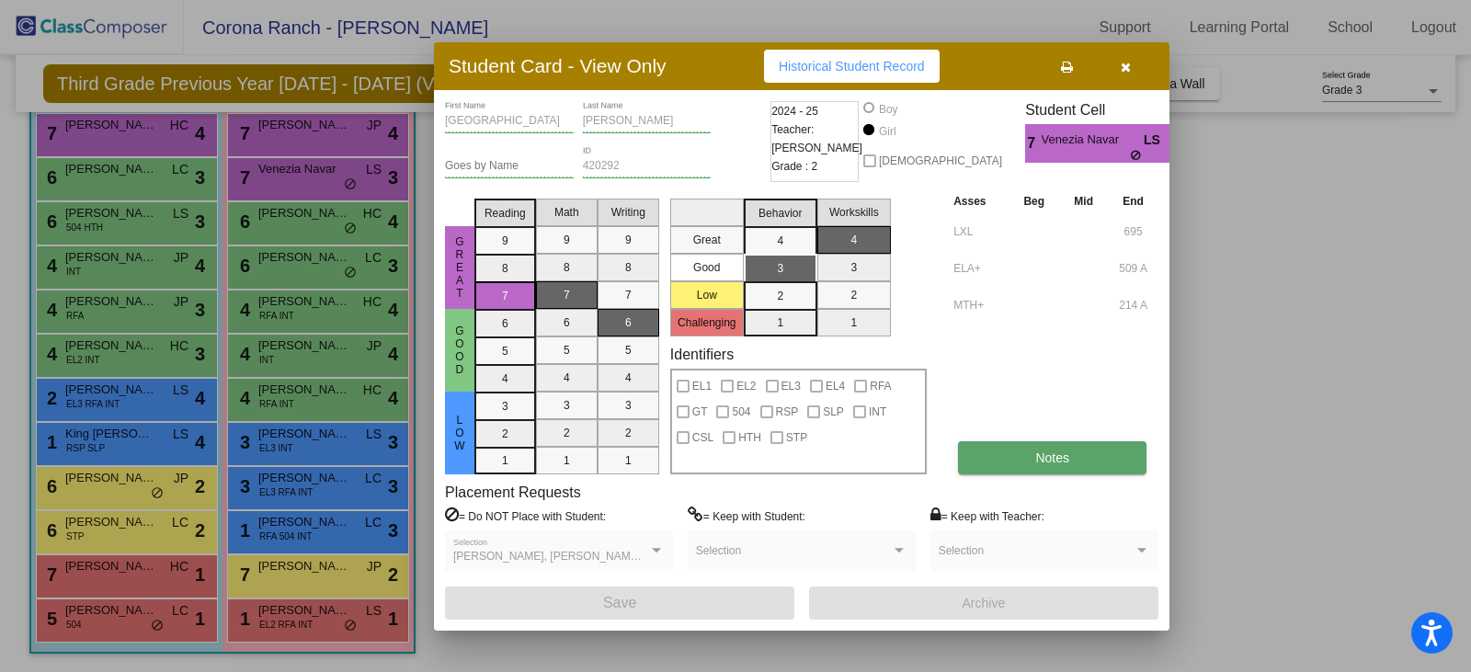
click at [1008, 458] on button "Notes" at bounding box center [1052, 457] width 188 height 33
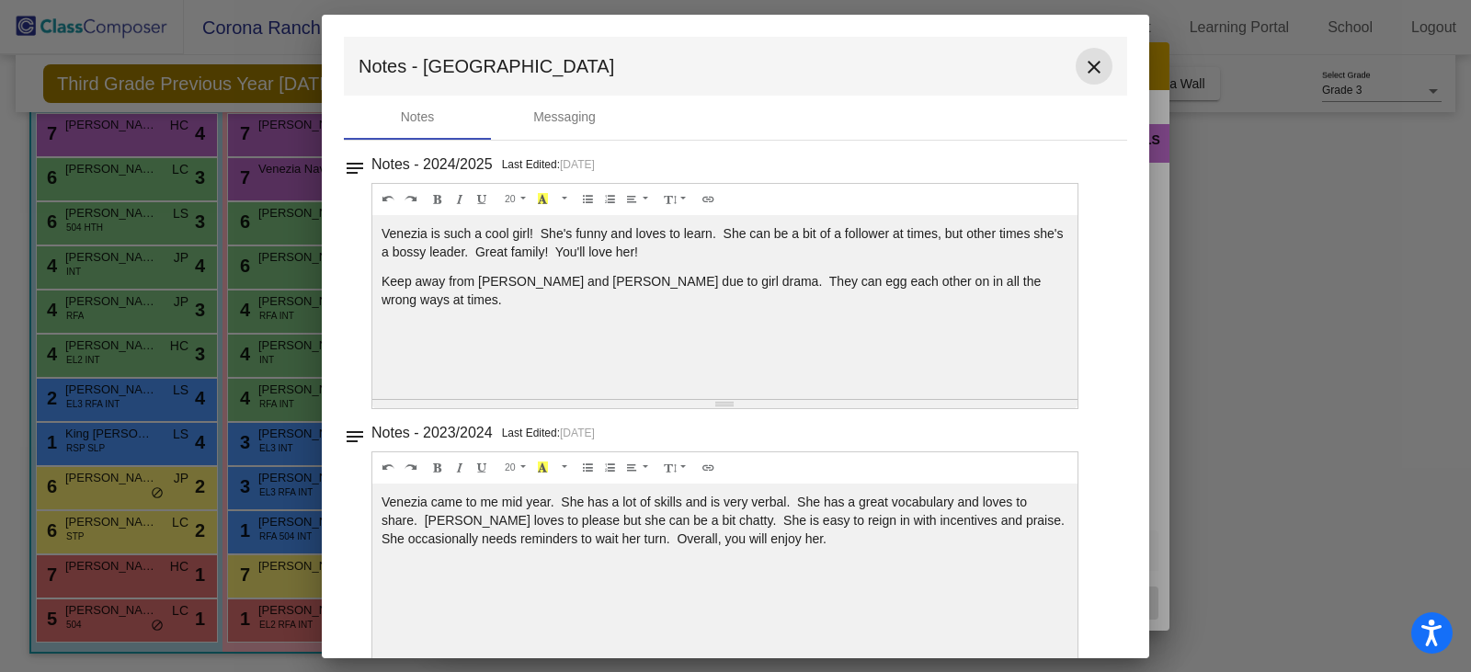
click at [1086, 64] on mat-icon "close" at bounding box center [1094, 67] width 22 height 22
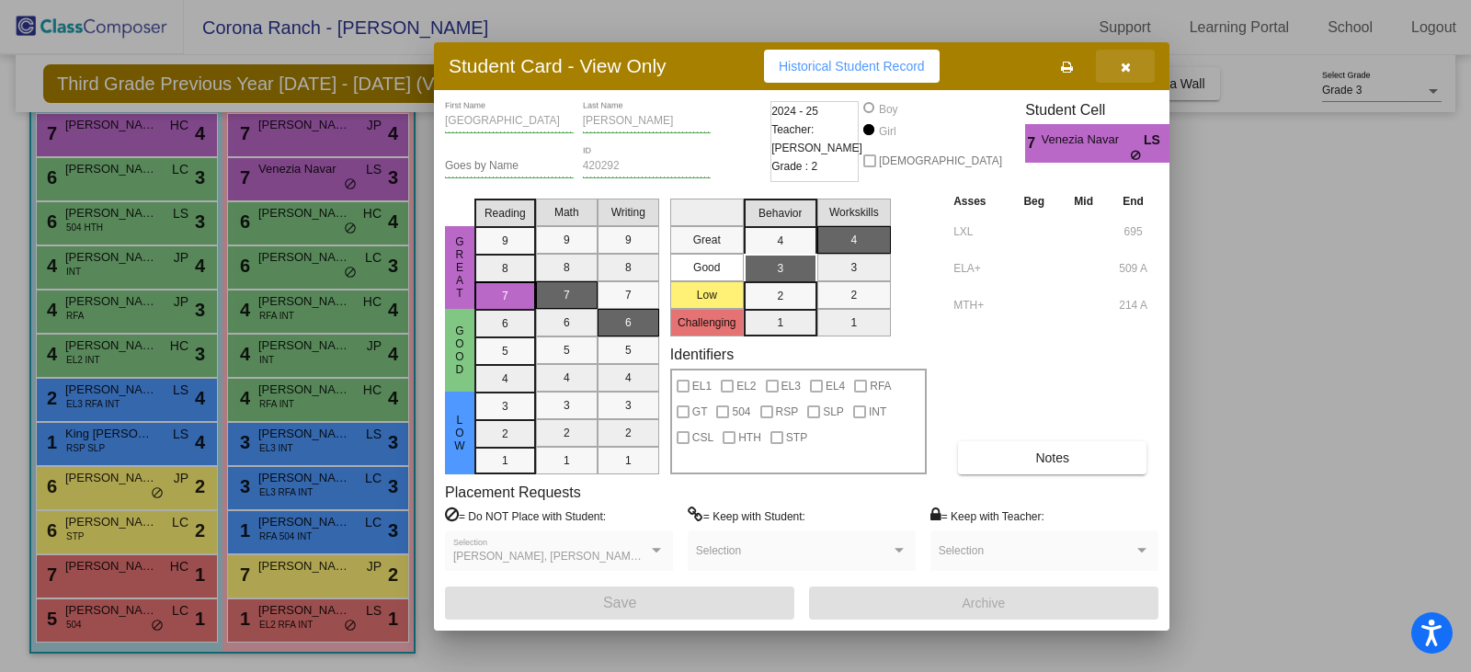
click at [1124, 69] on icon "button" at bounding box center [1126, 67] width 10 height 13
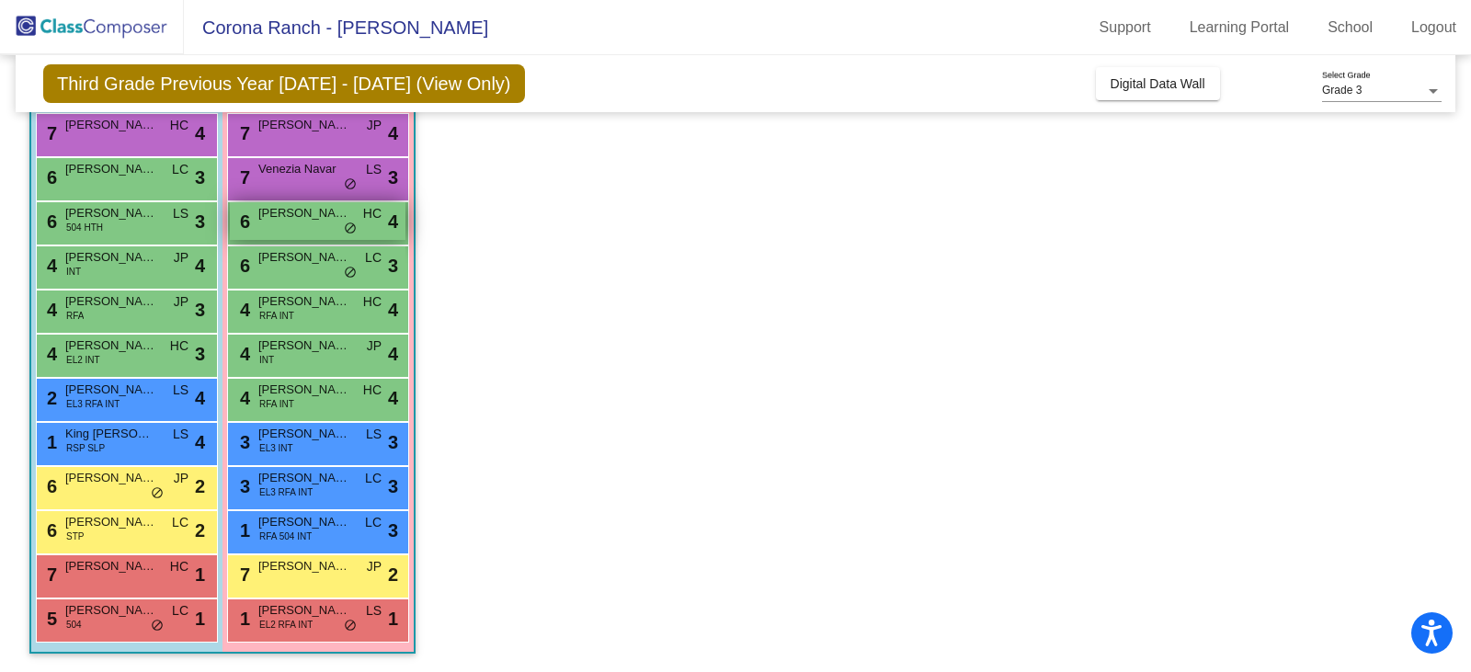
click at [289, 233] on div "6 Delilah Ramos HC lock do_not_disturb_alt 4" at bounding box center [318, 221] width 176 height 38
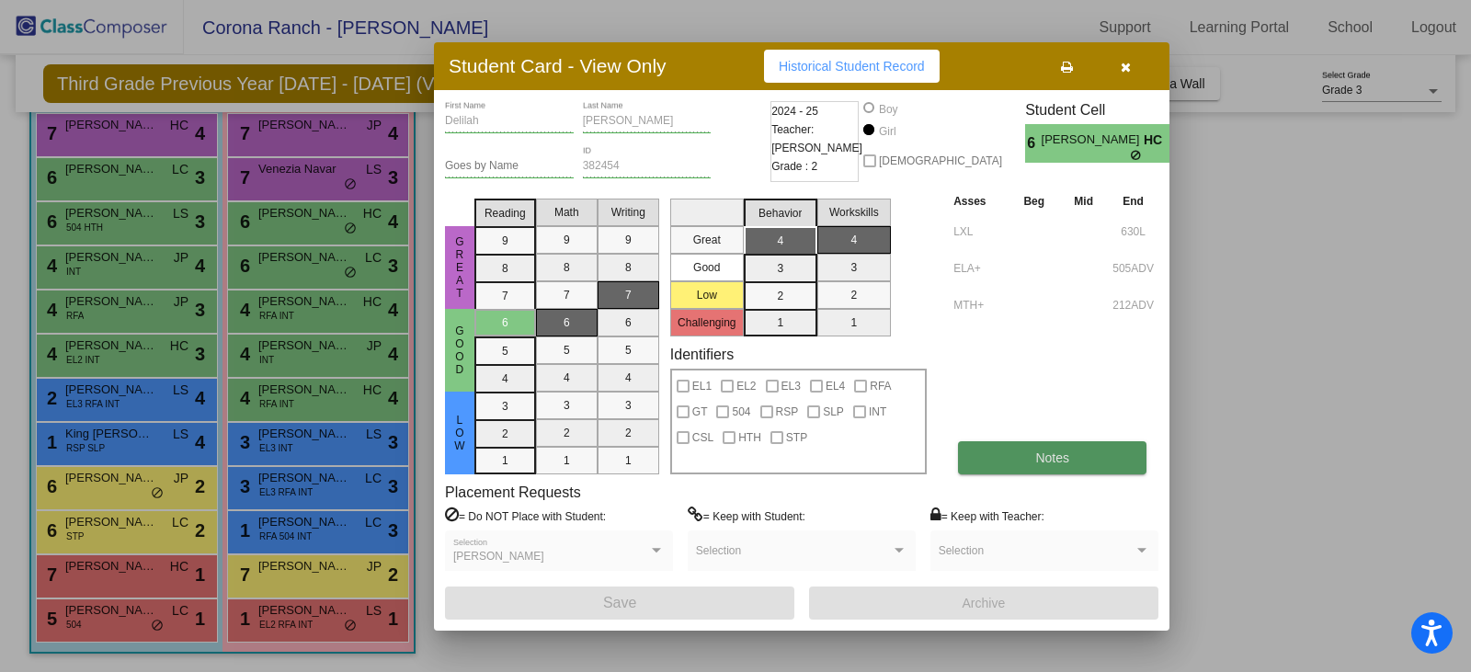
click at [1081, 464] on button "Notes" at bounding box center [1052, 457] width 188 height 33
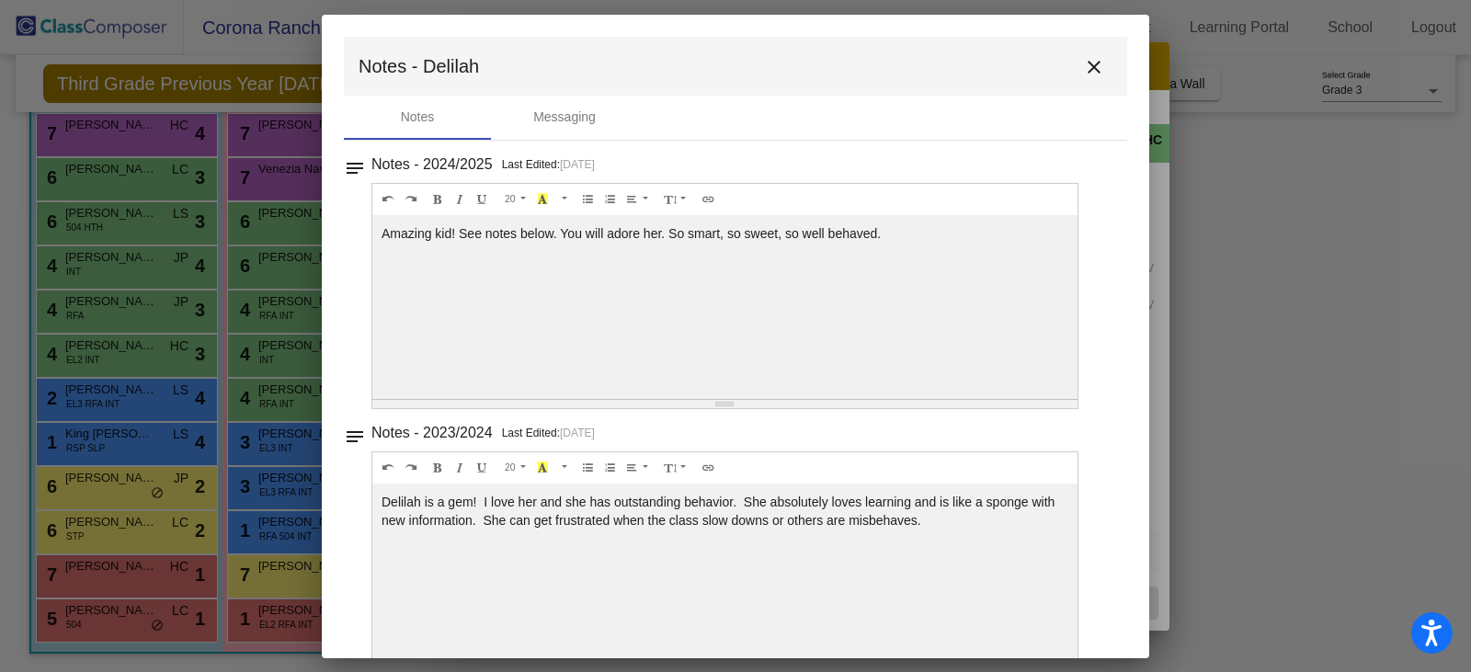
click at [1083, 64] on mat-icon "close" at bounding box center [1094, 67] width 22 height 22
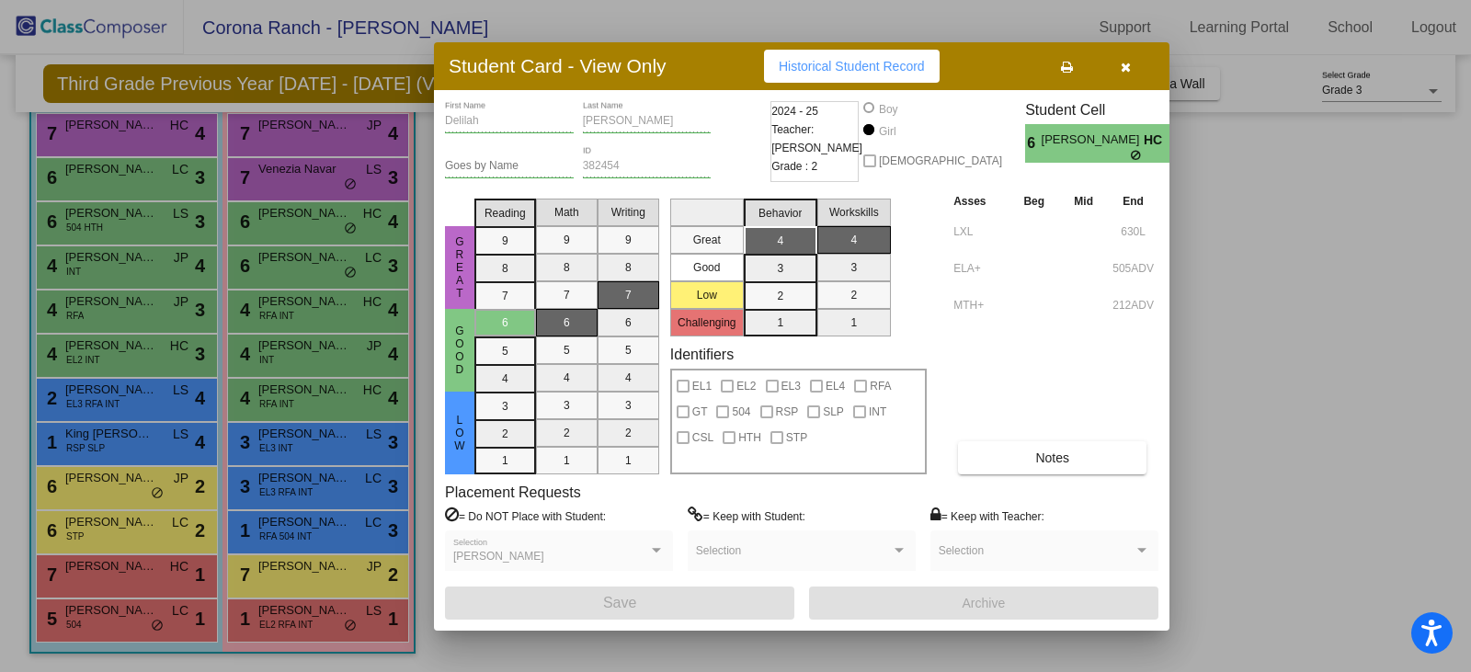
click at [321, 269] on div at bounding box center [735, 336] width 1471 height 672
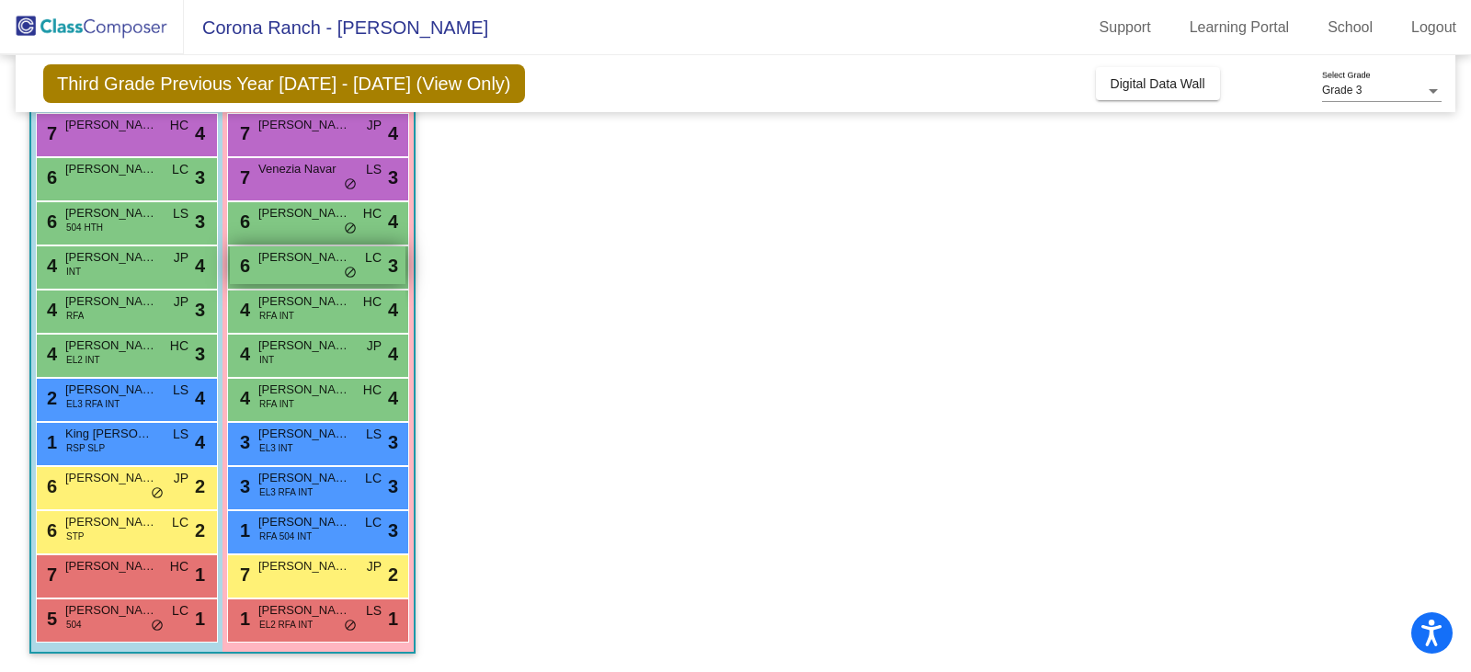
click at [321, 267] on div "6 Melanie Salazar LC lock do_not_disturb_alt 3" at bounding box center [318, 265] width 176 height 38
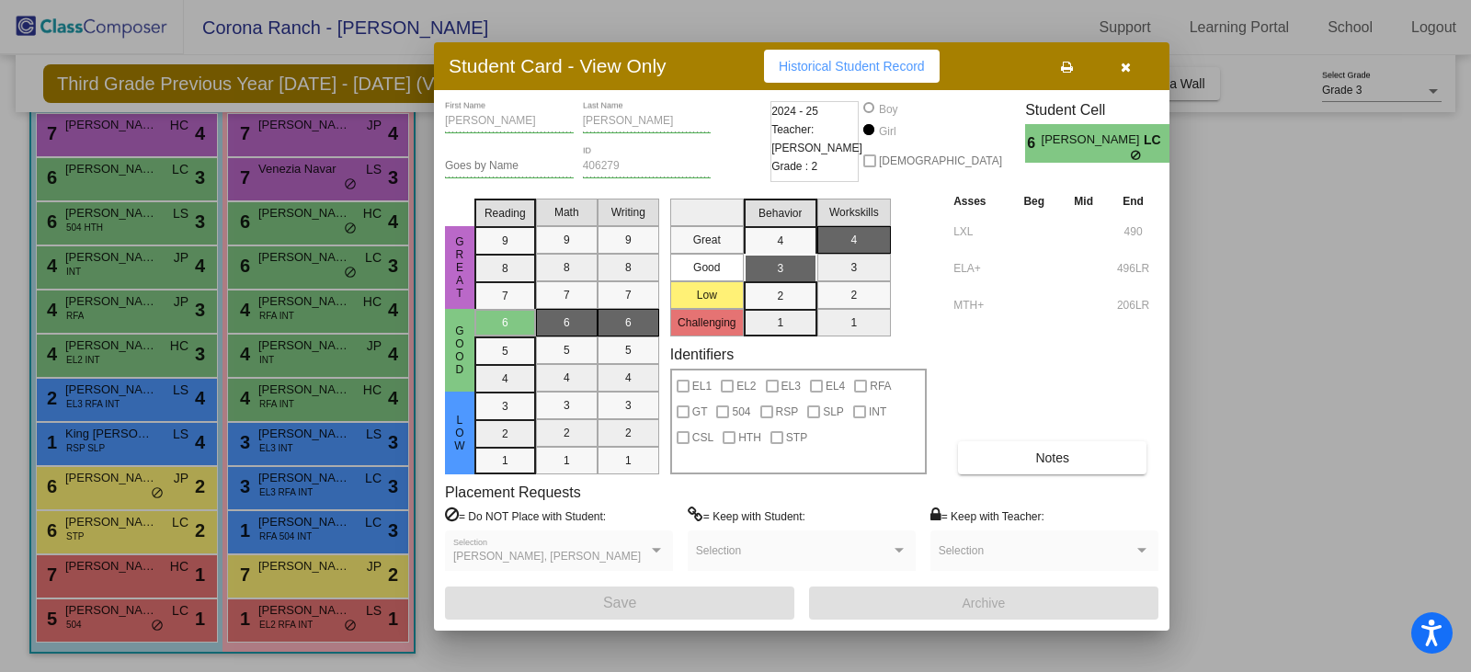
click at [121, 226] on div at bounding box center [735, 336] width 1471 height 672
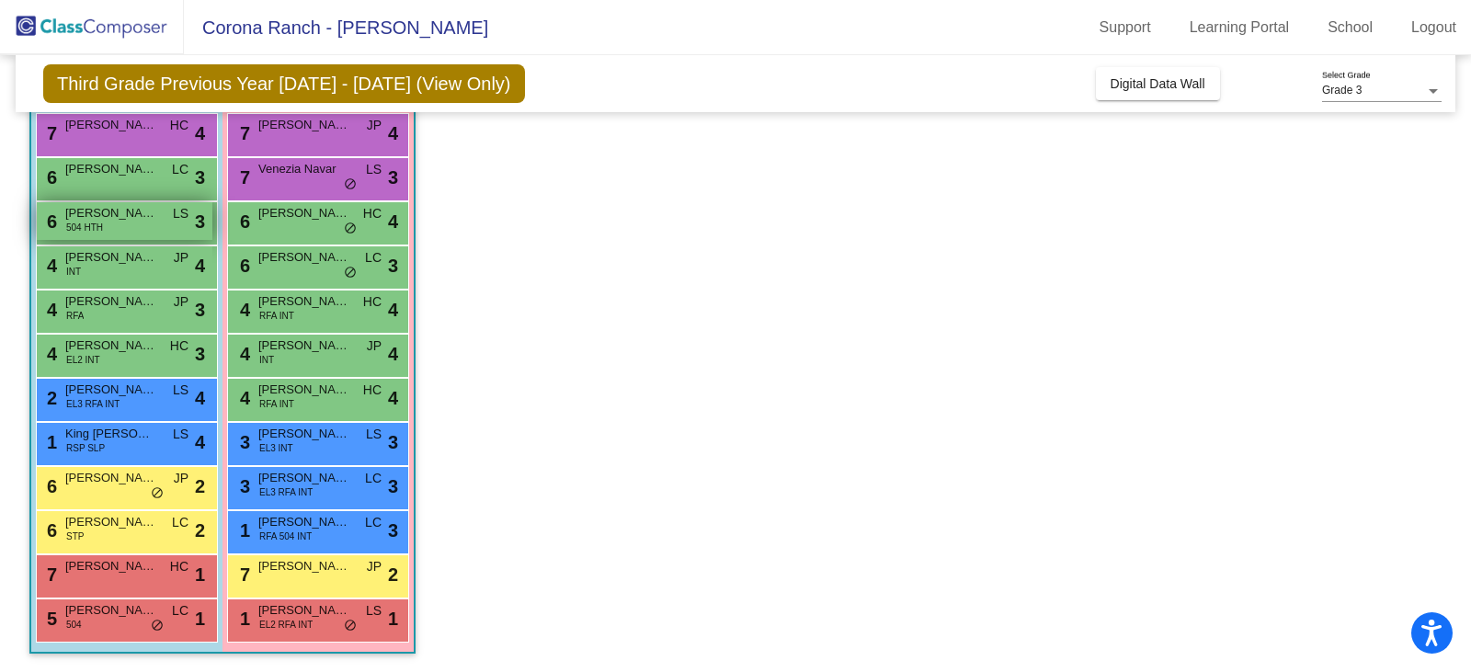
click at [124, 226] on div "6 Jalen Mack 504 HTH LS lock do_not_disturb_alt 3" at bounding box center [125, 221] width 176 height 38
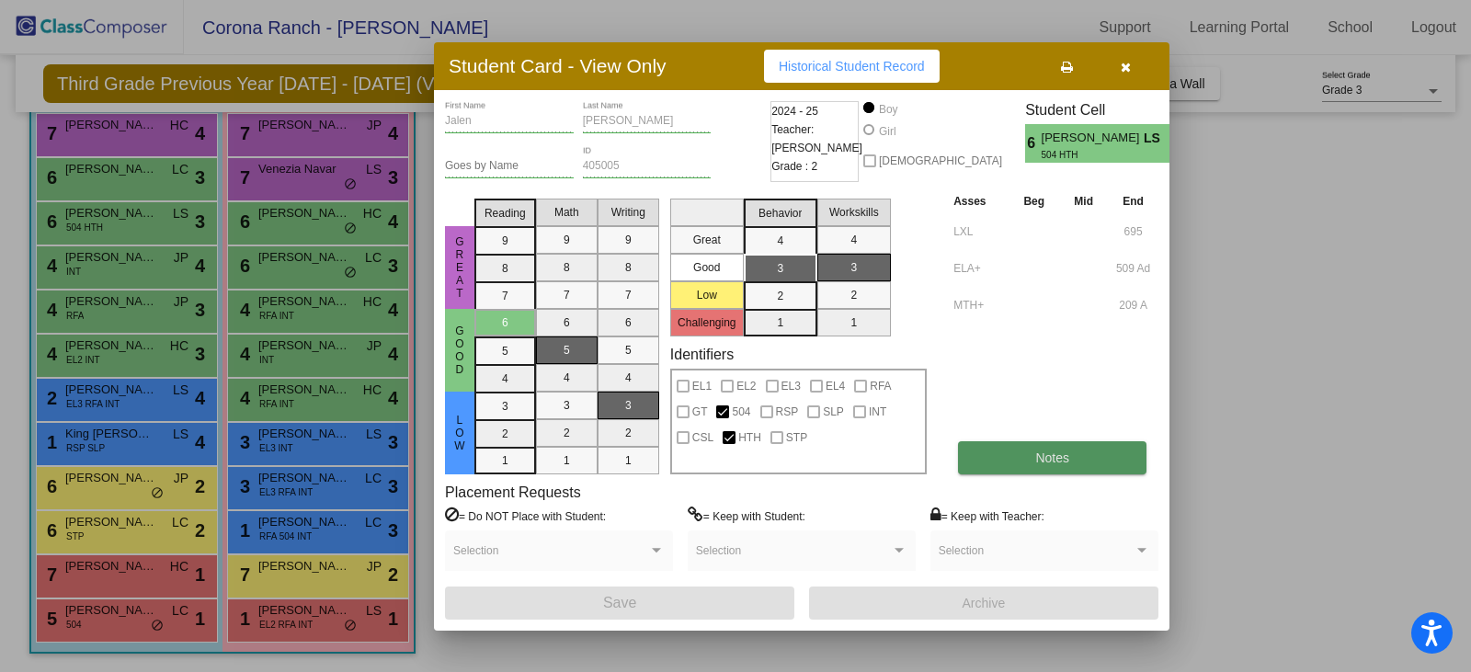
click at [1064, 470] on button "Notes" at bounding box center [1052, 457] width 188 height 33
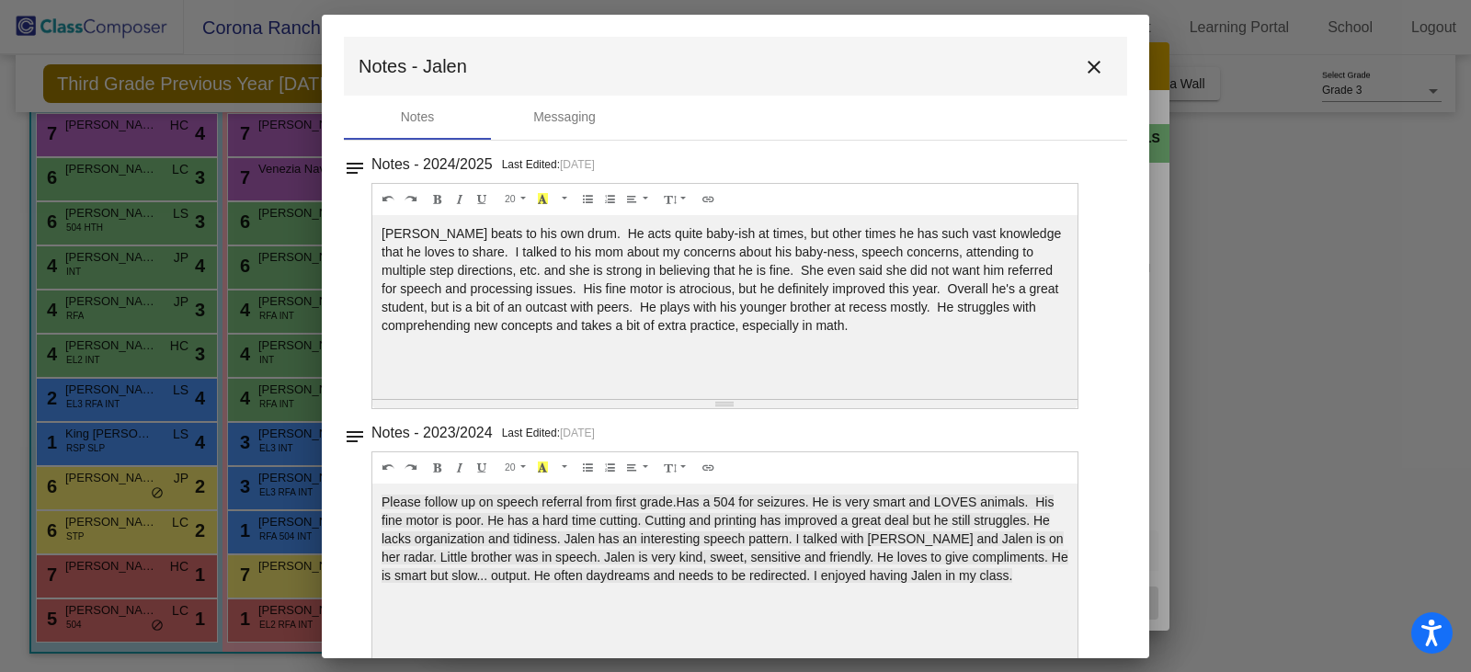
click at [1091, 63] on mat-icon "close" at bounding box center [1094, 67] width 22 height 22
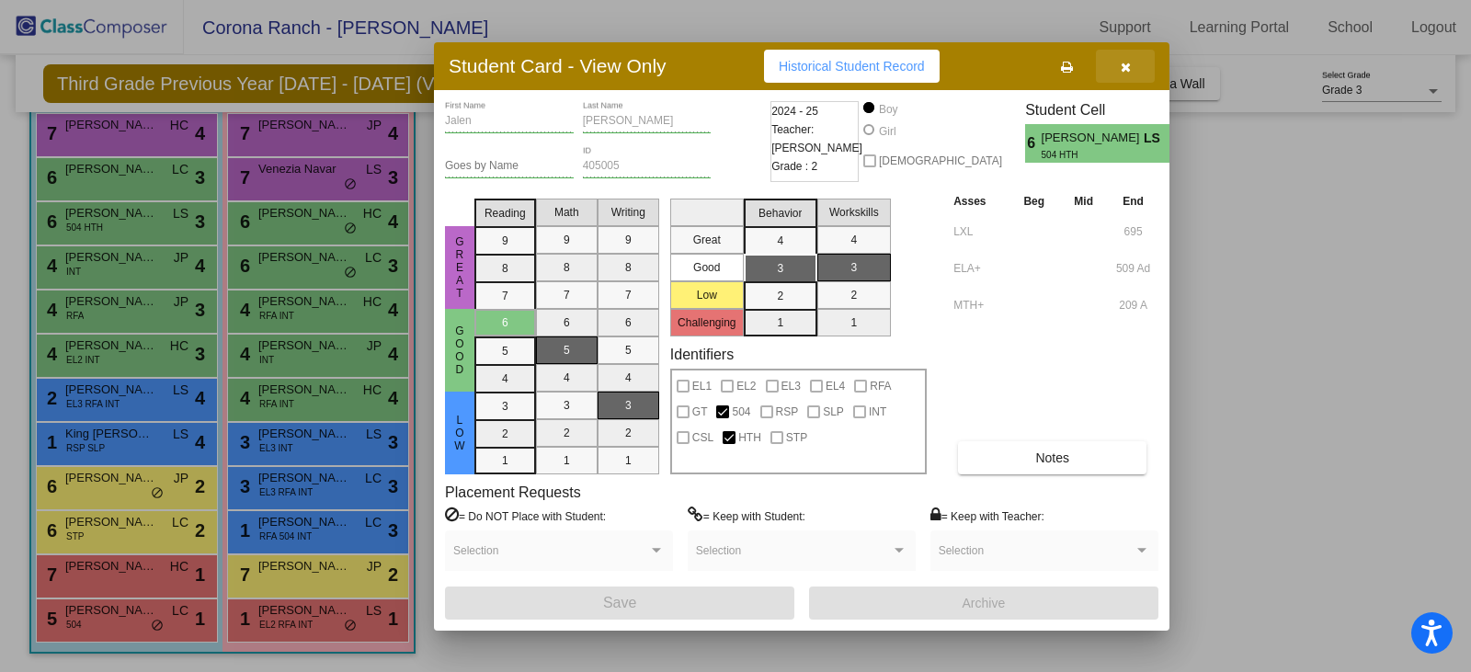
click at [1126, 65] on icon "button" at bounding box center [1126, 67] width 10 height 13
